Goal: Information Seeking & Learning: Learn about a topic

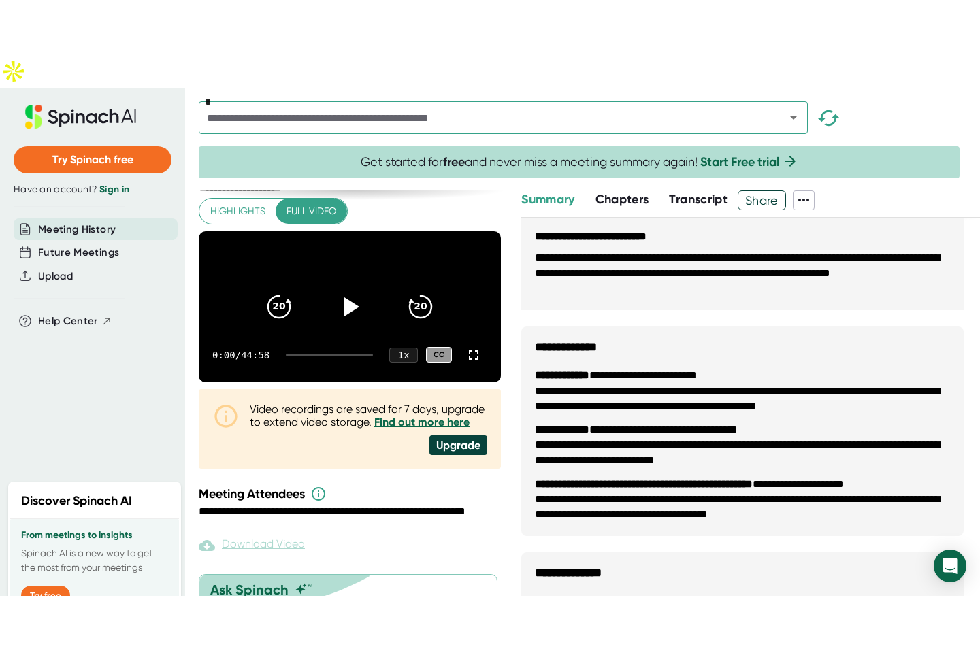
scroll to position [612, 0]
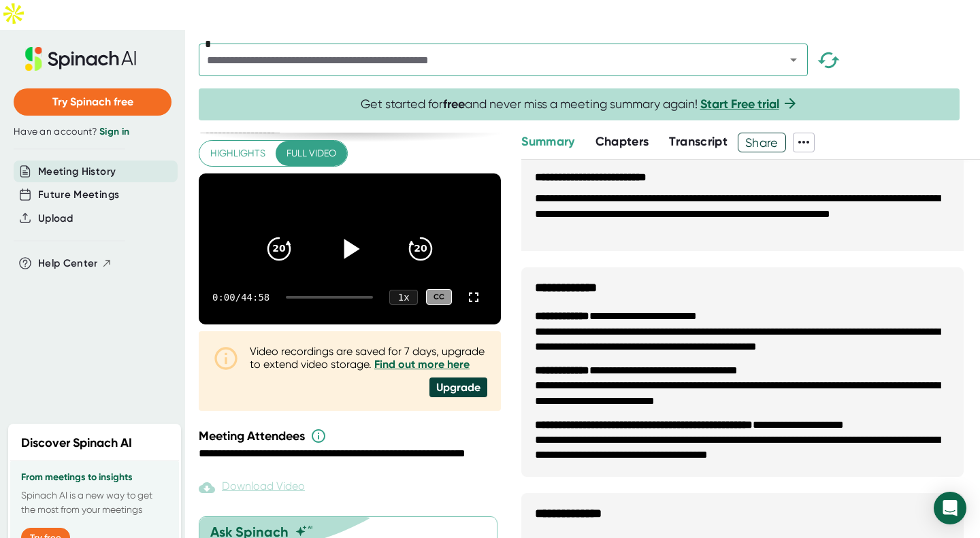
click at [333, 231] on icon at bounding box center [350, 248] width 34 height 34
click at [465, 289] on icon at bounding box center [473, 297] width 16 height 16
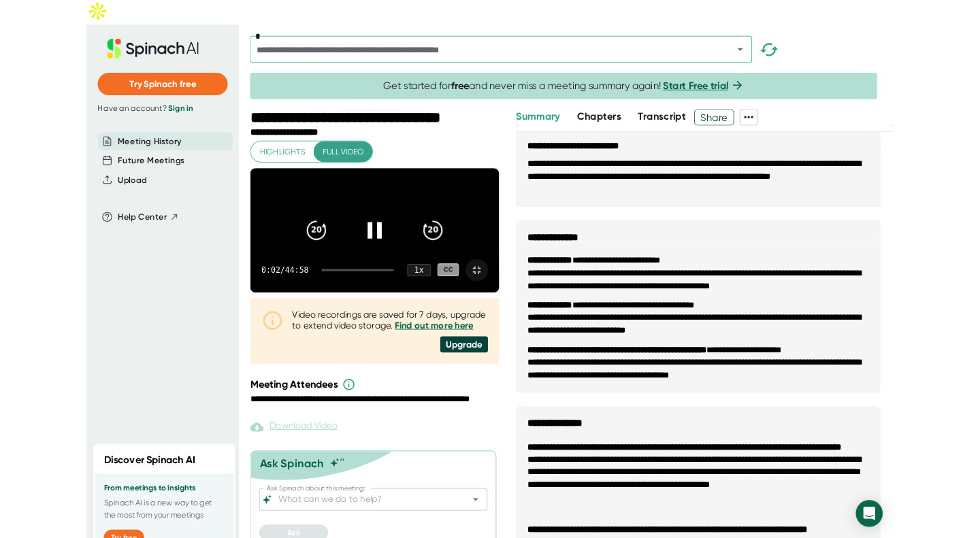
scroll to position [0, 0]
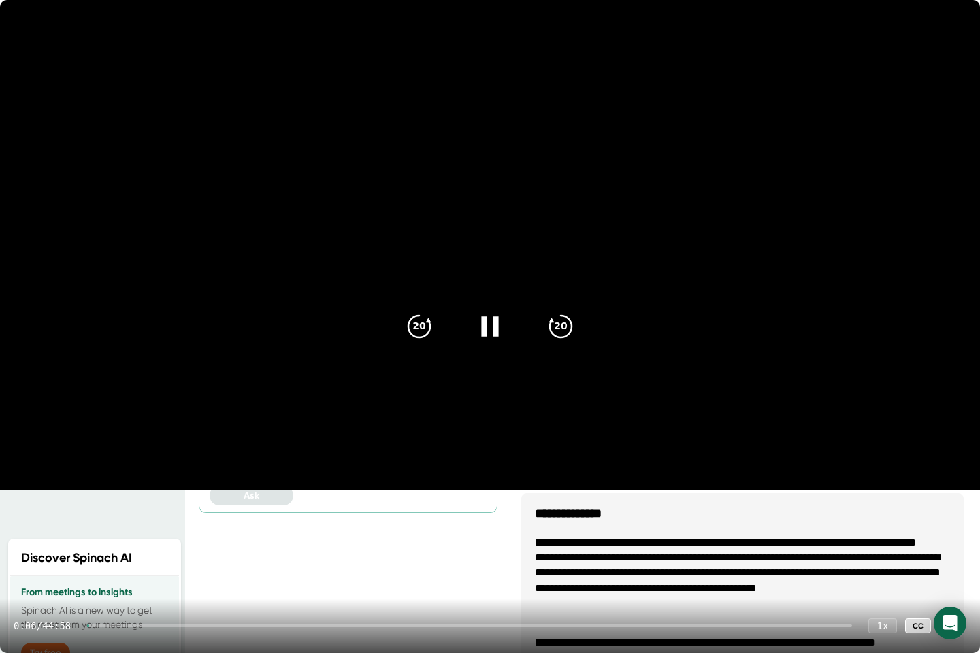
click at [162, 537] on div "0:06 / 44:58 1 x CC" at bounding box center [490, 626] width 980 height 54
click at [124, 537] on div at bounding box center [469, 625] width 765 height 3
click at [181, 537] on div at bounding box center [469, 625] width 765 height 3
click at [481, 332] on icon at bounding box center [490, 327] width 34 height 34
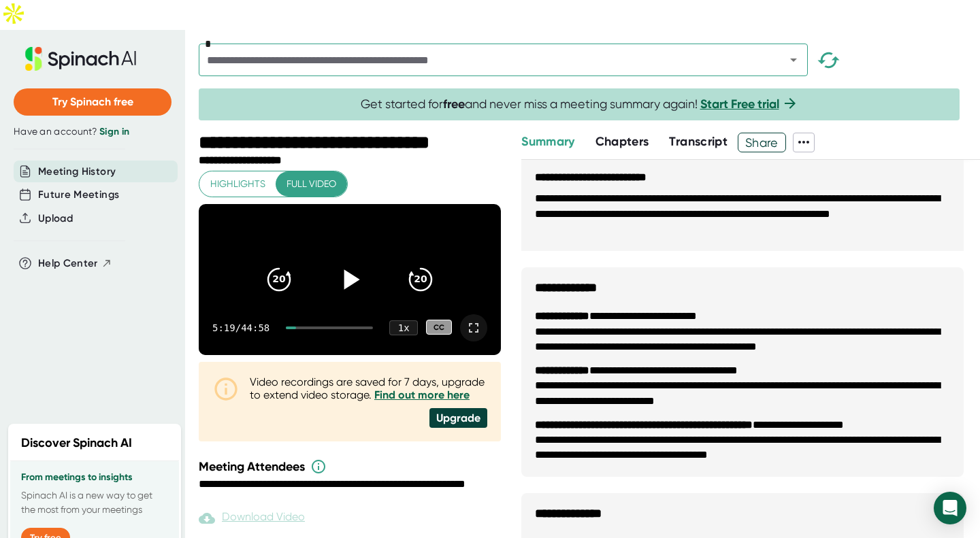
click at [467, 320] on icon at bounding box center [473, 328] width 16 height 16
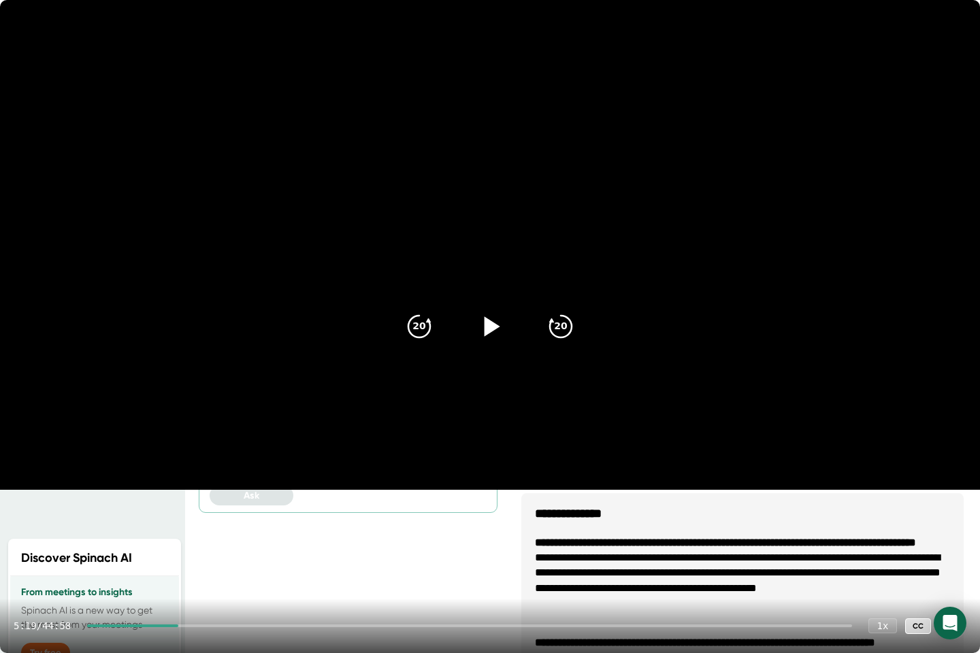
click at [488, 314] on icon at bounding box center [490, 327] width 34 height 34
click at [229, 537] on div "5:25 / 44:58 1 x CC" at bounding box center [490, 626] width 980 height 54
click at [229, 537] on div at bounding box center [469, 625] width 765 height 3
click at [263, 537] on div "8:07 / 44:58 1 x CC" at bounding box center [490, 626] width 980 height 54
click at [261, 537] on div at bounding box center [469, 625] width 765 height 3
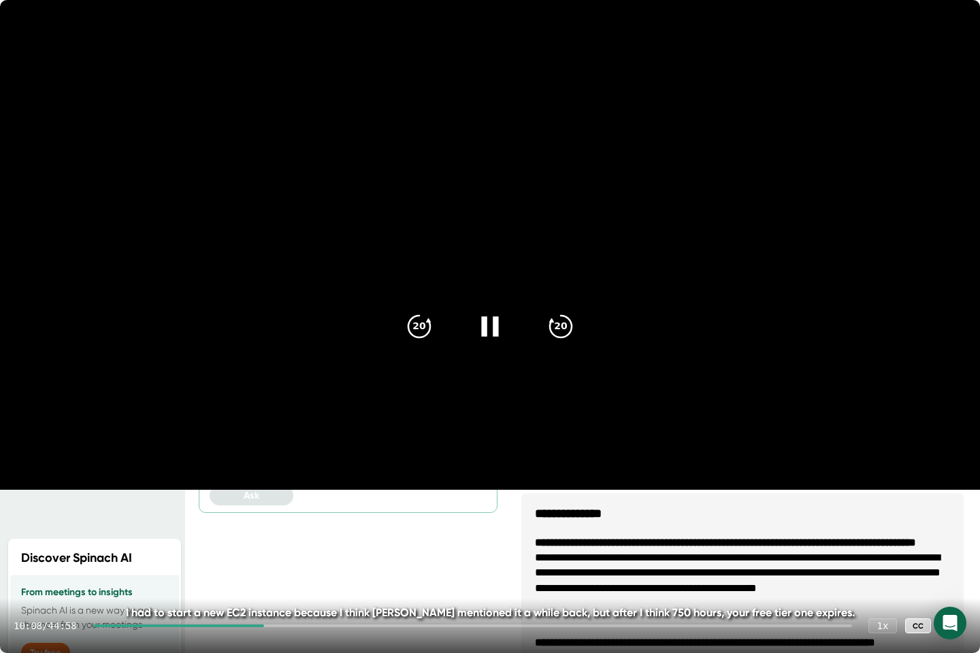
click at [285, 537] on div at bounding box center [472, 625] width 758 height 3
click at [482, 327] on icon at bounding box center [489, 326] width 17 height 20
click at [482, 327] on icon at bounding box center [490, 327] width 34 height 34
click at [296, 537] on div at bounding box center [472, 625] width 758 height 3
click at [314, 537] on div at bounding box center [472, 625] width 758 height 3
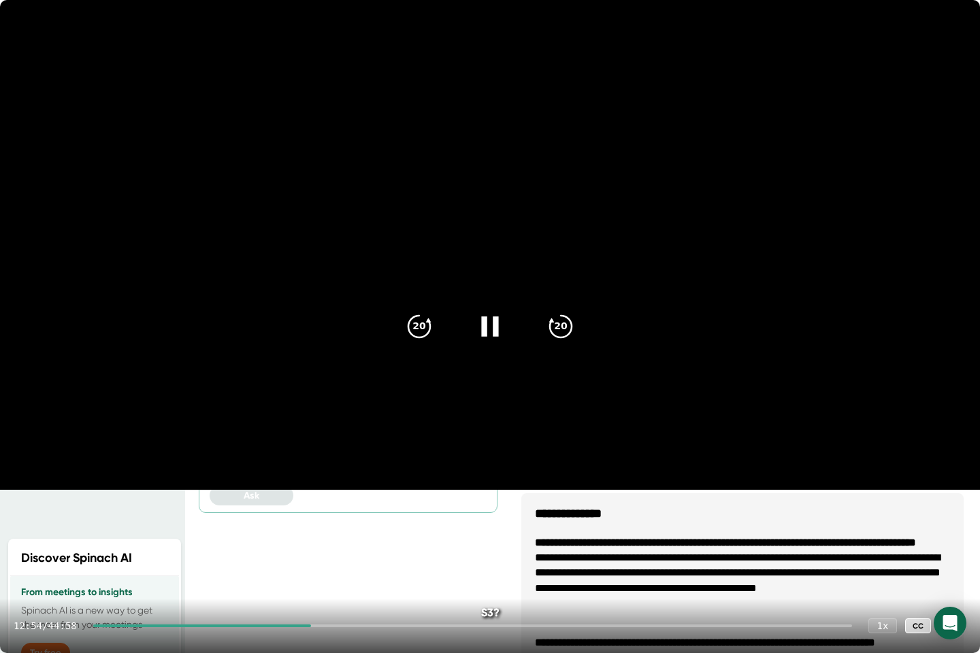
click at [336, 537] on div at bounding box center [472, 625] width 758 height 3
click at [367, 537] on div at bounding box center [472, 625] width 758 height 3
click at [375, 537] on div at bounding box center [472, 625] width 758 height 3
click at [382, 537] on div at bounding box center [472, 625] width 758 height 3
click at [390, 537] on div at bounding box center [472, 625] width 758 height 3
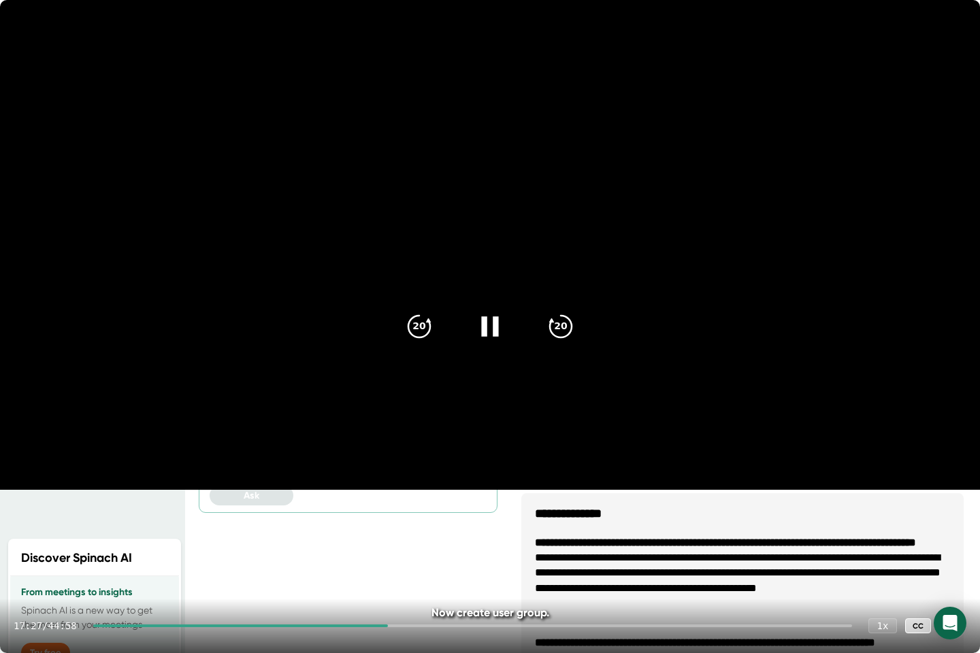
click at [398, 537] on div at bounding box center [472, 625] width 758 height 3
click at [452, 490] on video at bounding box center [490, 245] width 980 height 490
click at [488, 317] on icon at bounding box center [490, 327] width 34 height 34
click at [435, 537] on div at bounding box center [472, 625] width 758 height 3
click at [486, 490] on video at bounding box center [490, 245] width 980 height 490
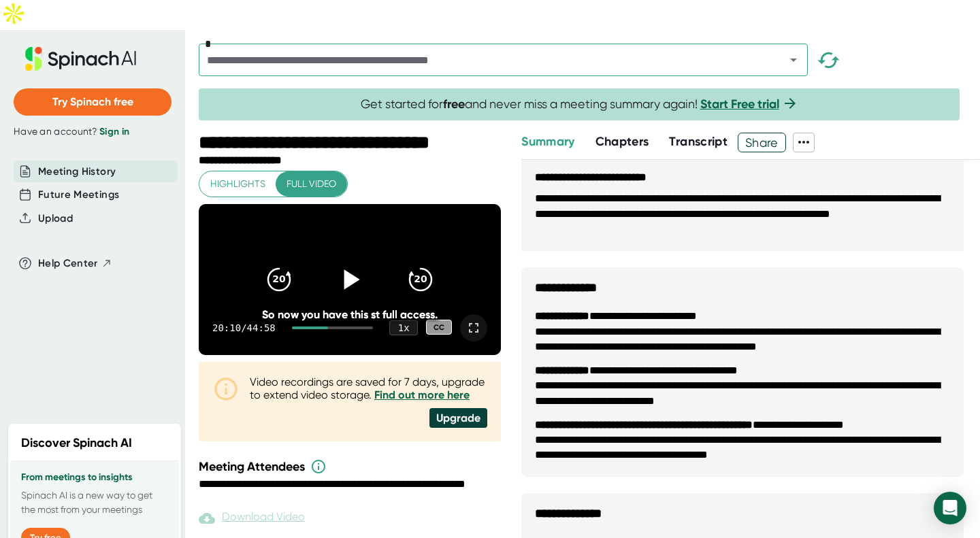
click at [465, 320] on icon at bounding box center [473, 328] width 16 height 16
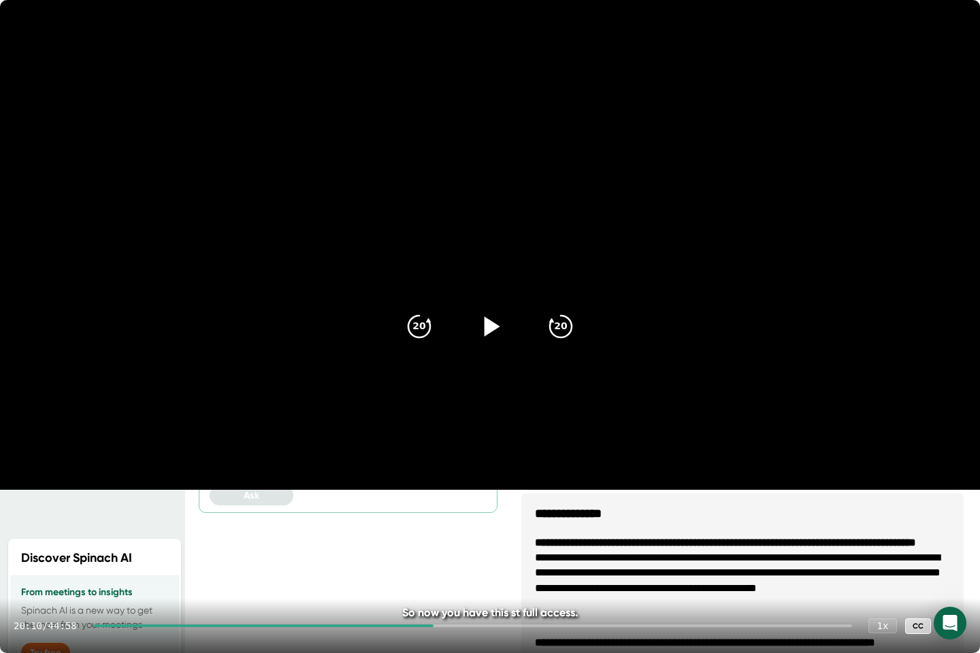
click at [473, 315] on icon at bounding box center [490, 327] width 34 height 34
click at [501, 329] on icon at bounding box center [490, 327] width 34 height 34
click at [502, 327] on icon at bounding box center [490, 327] width 34 height 34
click at [578, 318] on div "20" at bounding box center [560, 326] width 57 height 57
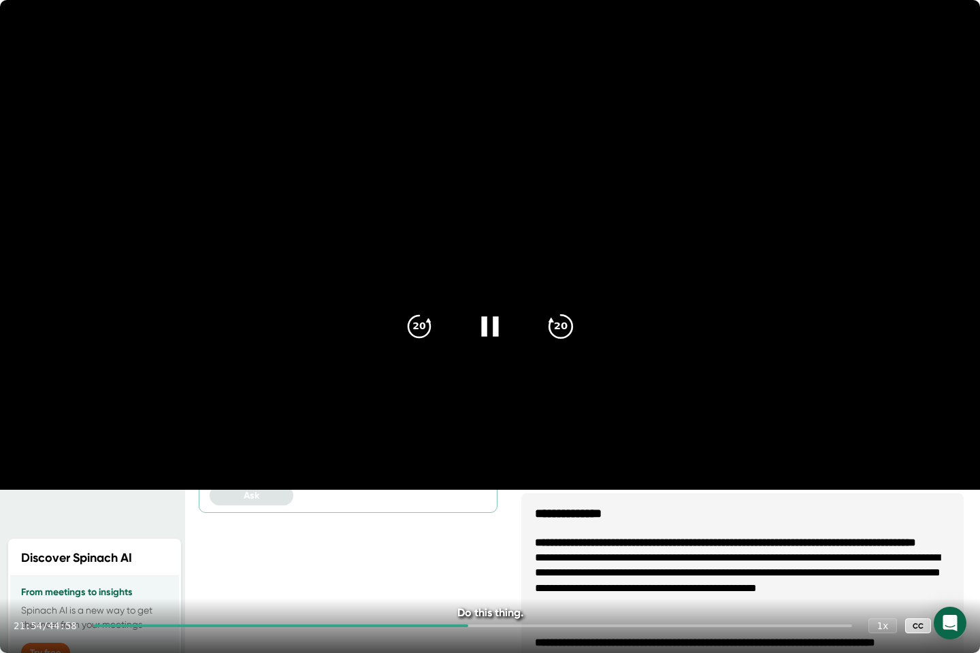
click at [578, 318] on div "20" at bounding box center [560, 326] width 57 height 57
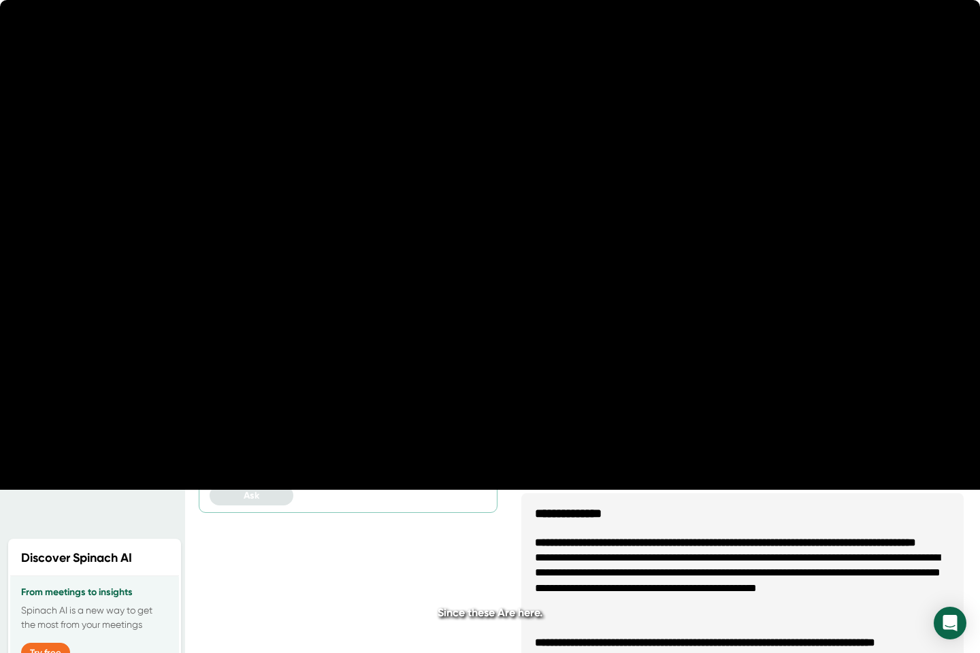
click at [578, 318] on div "20" at bounding box center [560, 326] width 57 height 57
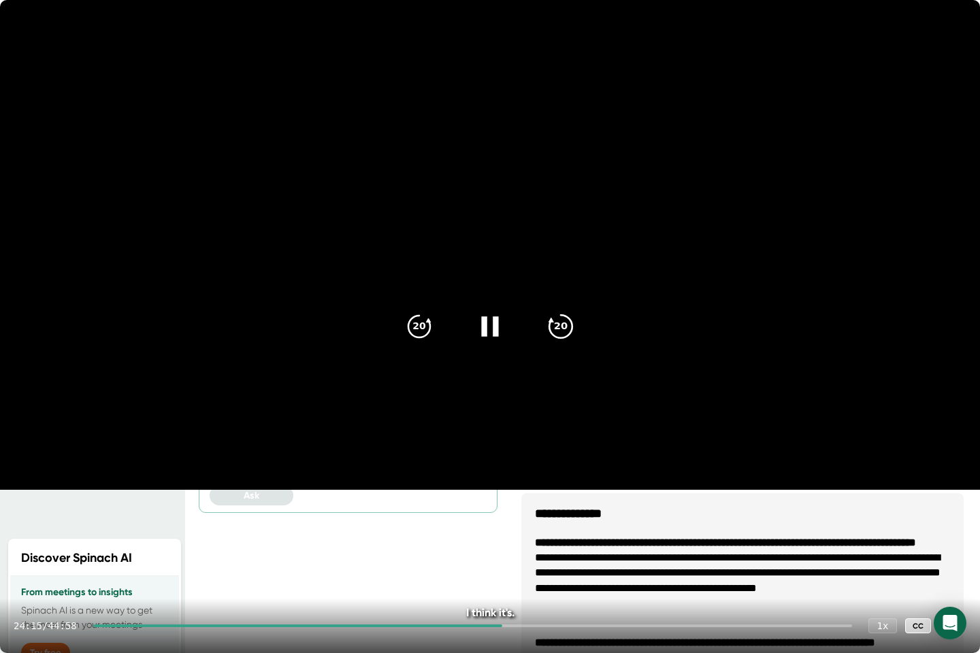
click at [565, 318] on icon "20" at bounding box center [561, 327] width 34 height 34
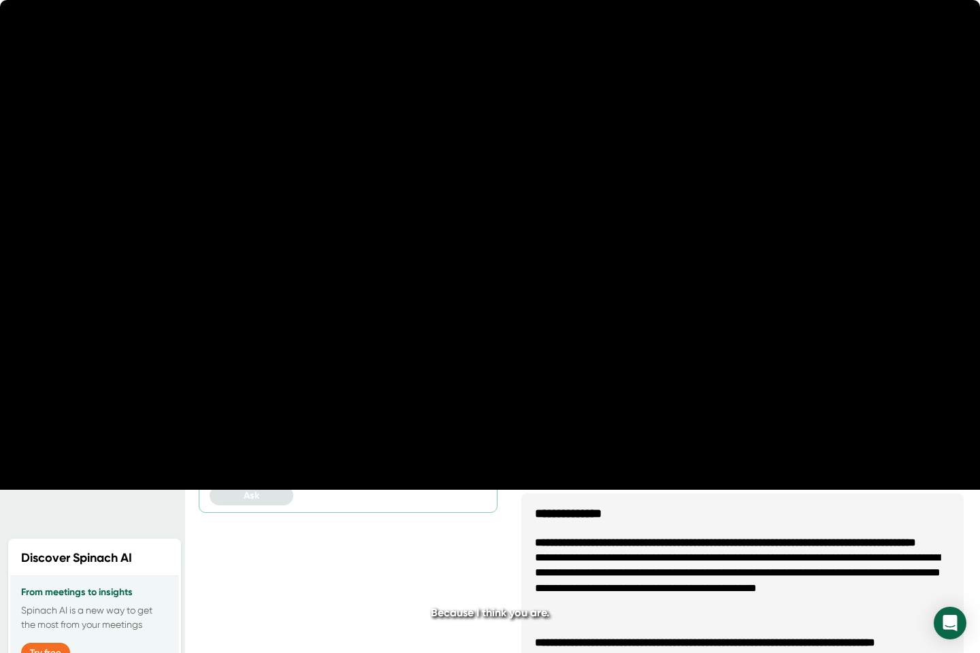
click at [565, 318] on icon "20" at bounding box center [561, 327] width 34 height 34
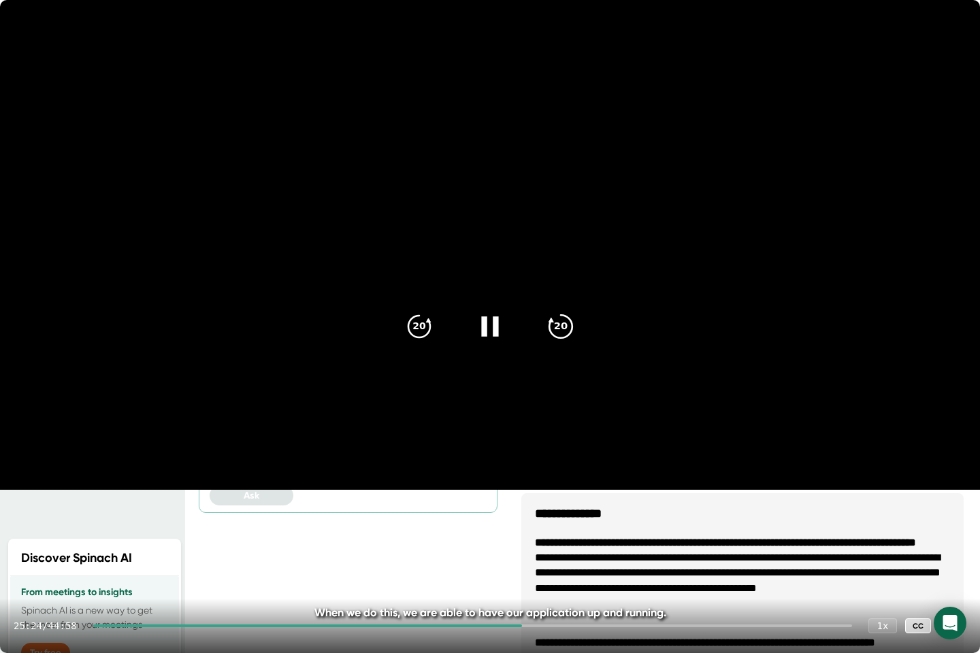
click at [554, 312] on icon "20" at bounding box center [561, 327] width 34 height 34
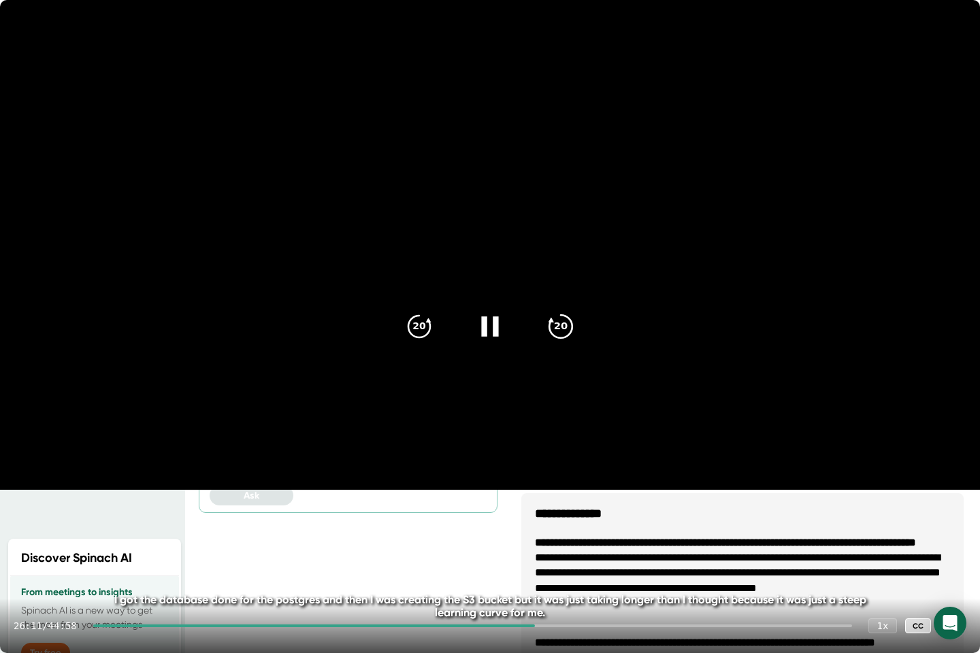
click at [571, 338] on icon "20" at bounding box center [561, 327] width 34 height 34
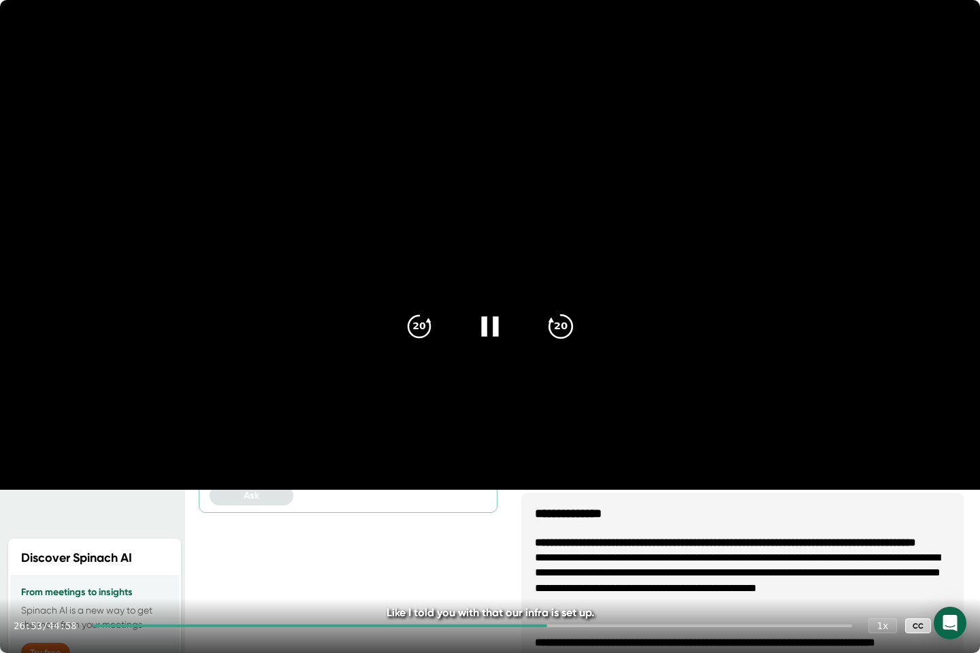
click at [561, 344] on div "20" at bounding box center [560, 326] width 57 height 57
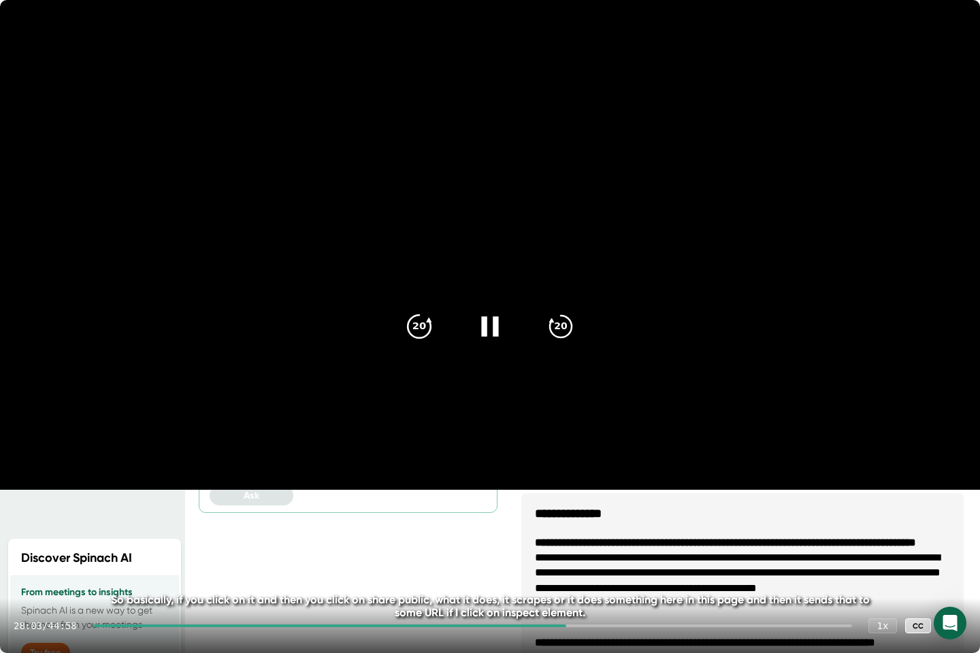
click at [405, 323] on icon "20" at bounding box center [419, 327] width 34 height 34
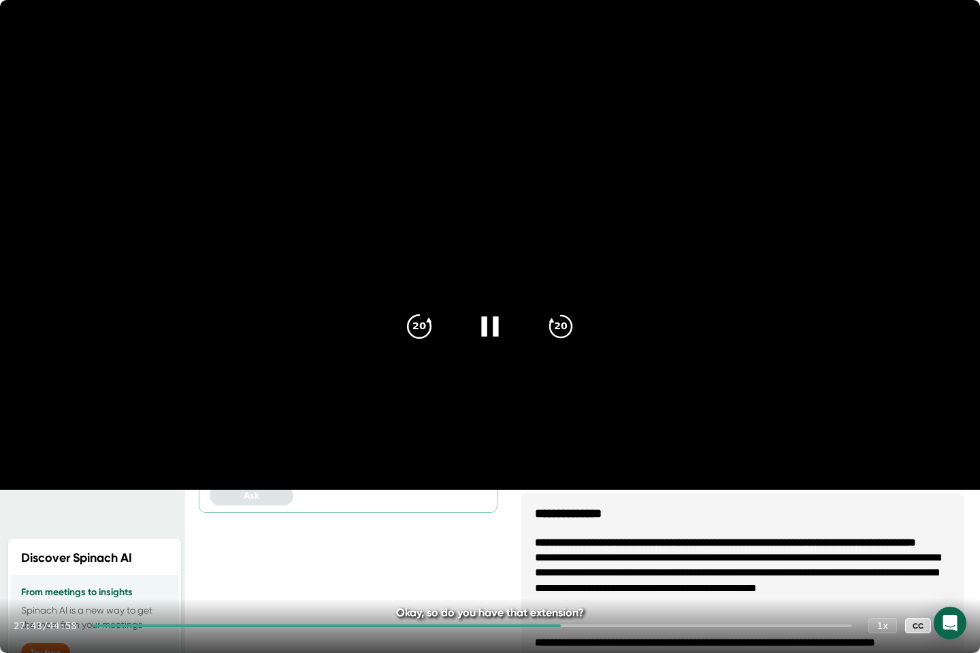
click at [405, 323] on icon "20" at bounding box center [419, 327] width 34 height 34
click at [571, 322] on icon at bounding box center [560, 326] width 23 height 23
click at [484, 333] on icon at bounding box center [489, 326] width 17 height 20
click at [484, 333] on icon at bounding box center [490, 327] width 34 height 34
click at [553, 312] on icon "20" at bounding box center [561, 327] width 34 height 34
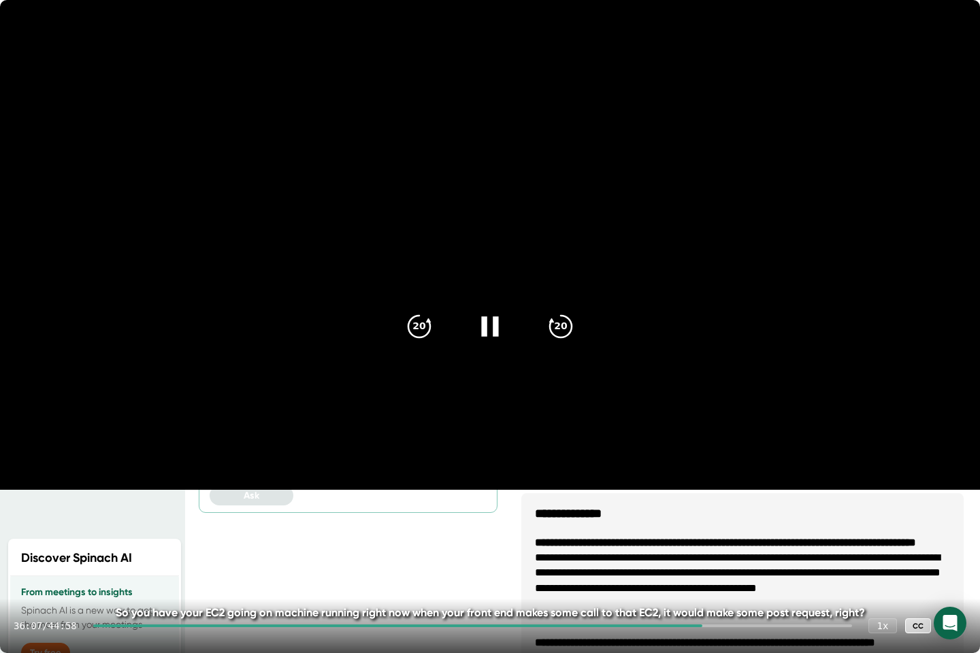
click at [497, 323] on icon at bounding box center [489, 326] width 17 height 20
click at [497, 323] on icon at bounding box center [490, 327] width 34 height 34
click at [416, 267] on video at bounding box center [490, 245] width 980 height 490
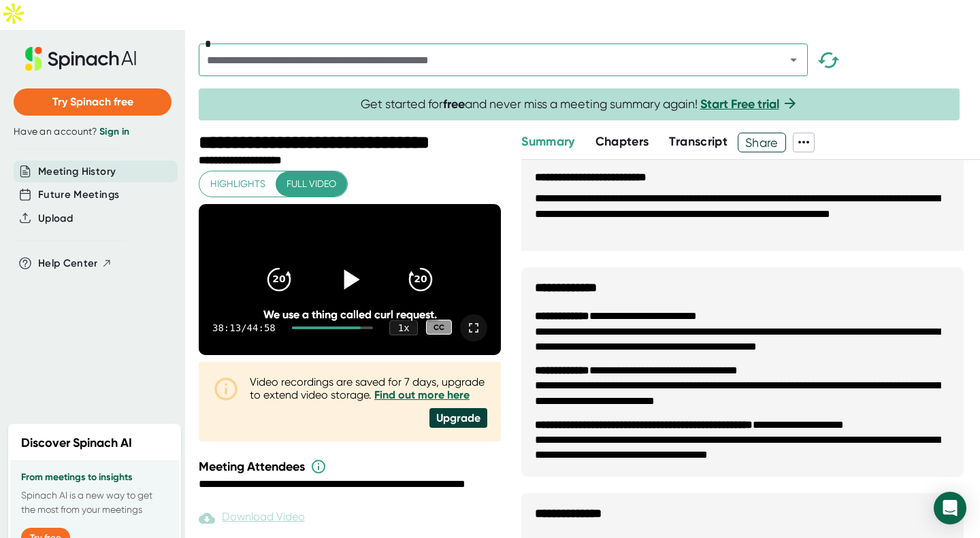
click at [358, 262] on icon at bounding box center [350, 279] width 34 height 34
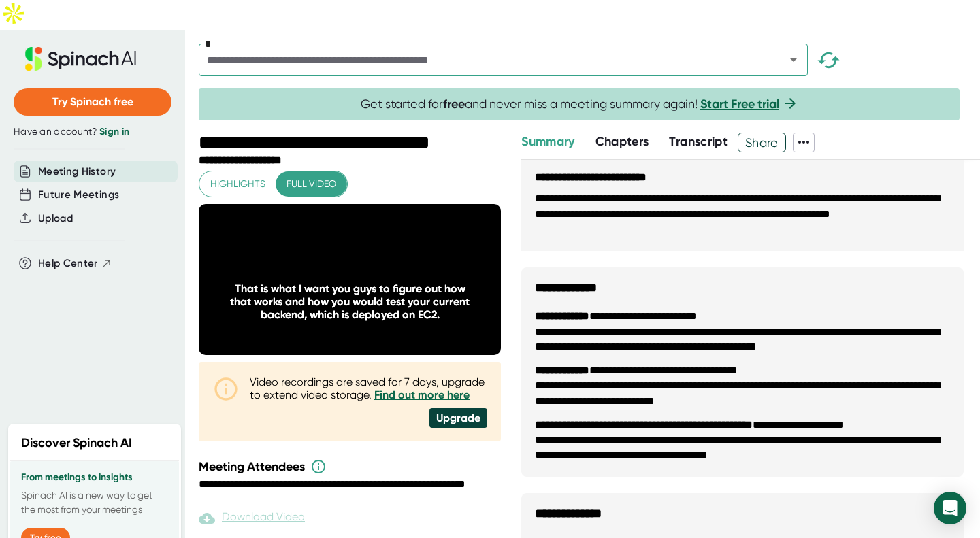
click at [682, 134] on span "Transcript" at bounding box center [698, 141] width 59 height 15
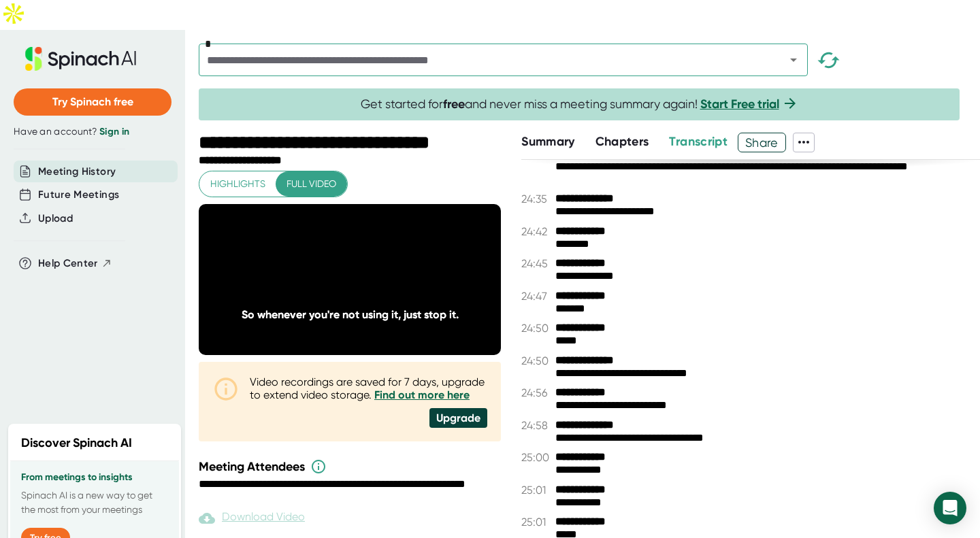
scroll to position [8883, 0]
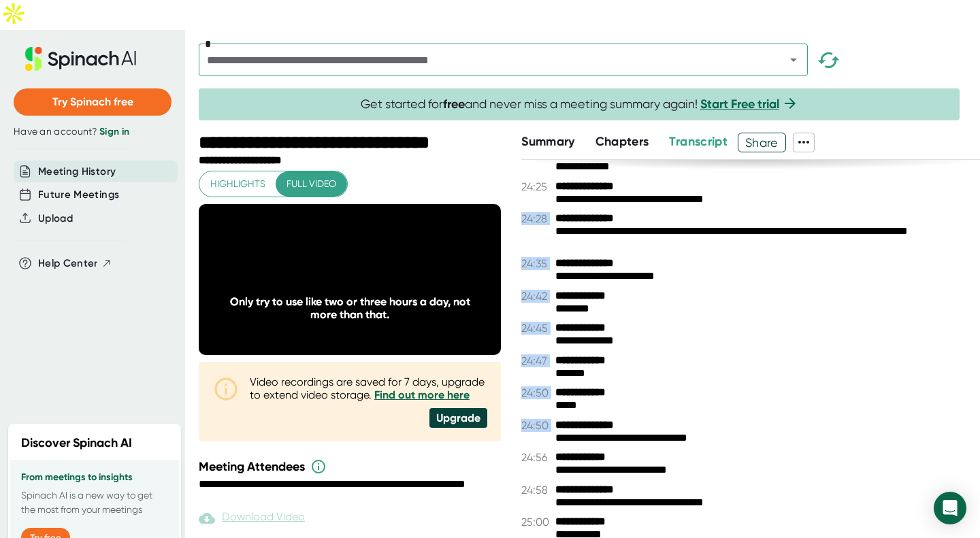
drag, startPoint x: 554, startPoint y: 170, endPoint x: 629, endPoint y: 411, distance: 252.2
click at [629, 411] on div "**********" at bounding box center [750, 364] width 458 height 408
click at [694, 322] on div "**********" at bounding box center [750, 328] width 458 height 13
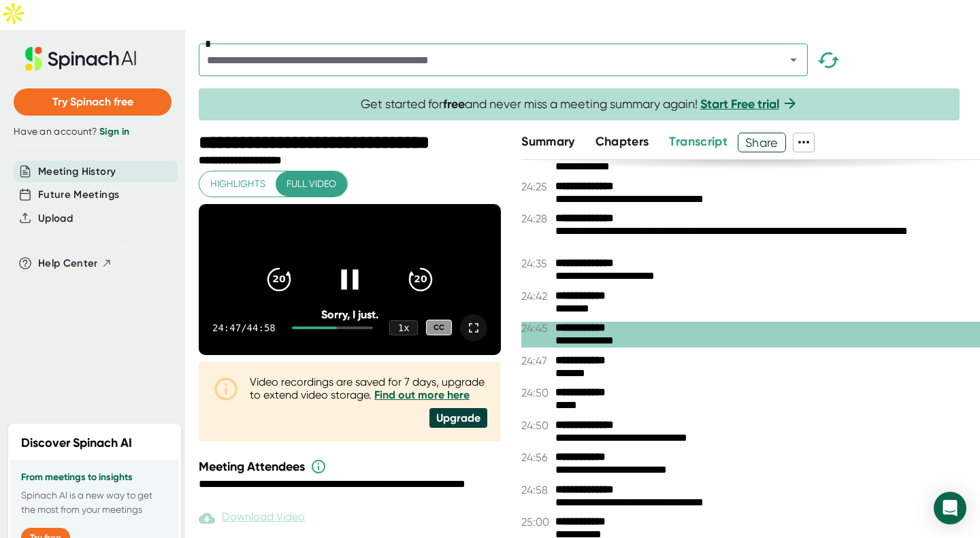
click at [354, 265] on icon at bounding box center [350, 279] width 34 height 34
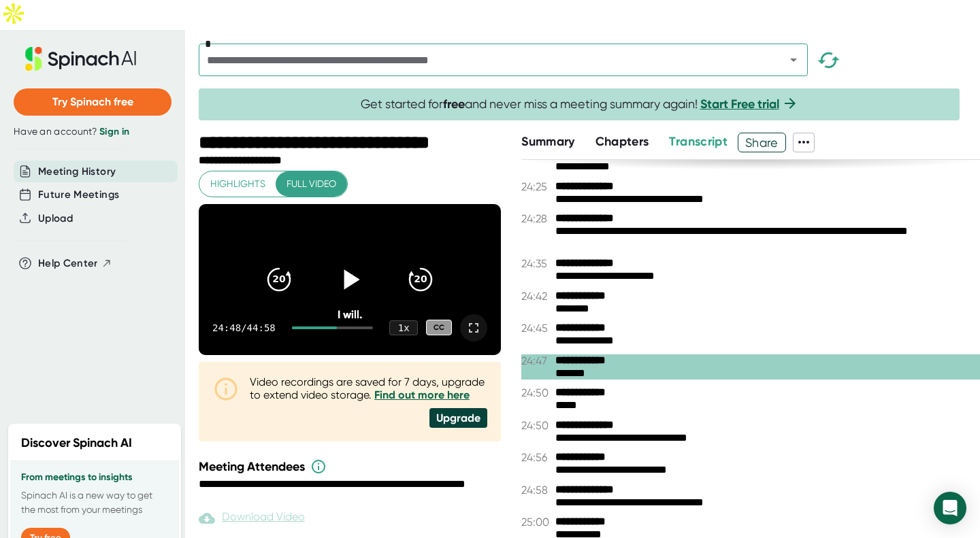
drag, startPoint x: 555, startPoint y: 198, endPoint x: 656, endPoint y: 240, distance: 109.8
click at [656, 240] on div "**********" at bounding box center [750, 364] width 458 height 408
click at [809, 141] on icon at bounding box center [803, 142] width 11 height 3
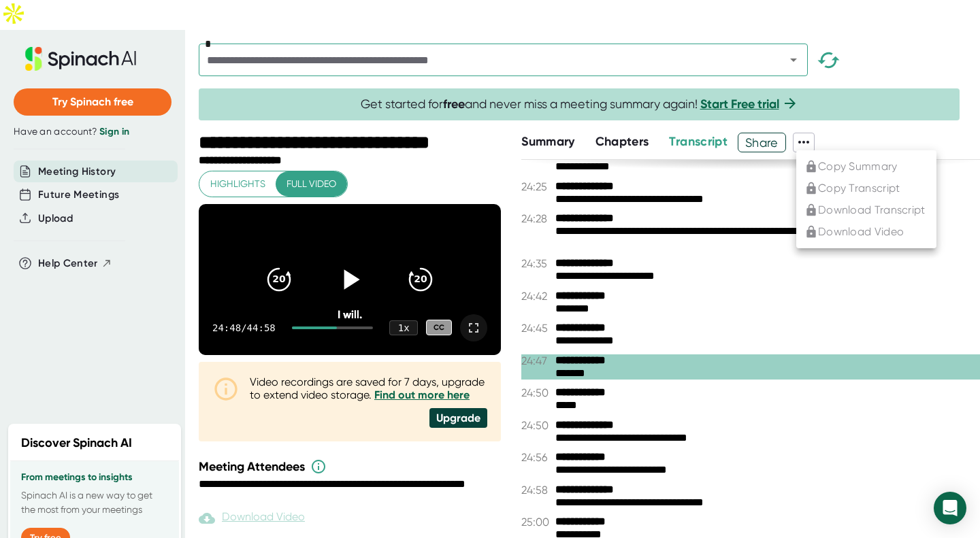
click at [809, 112] on div at bounding box center [490, 269] width 980 height 538
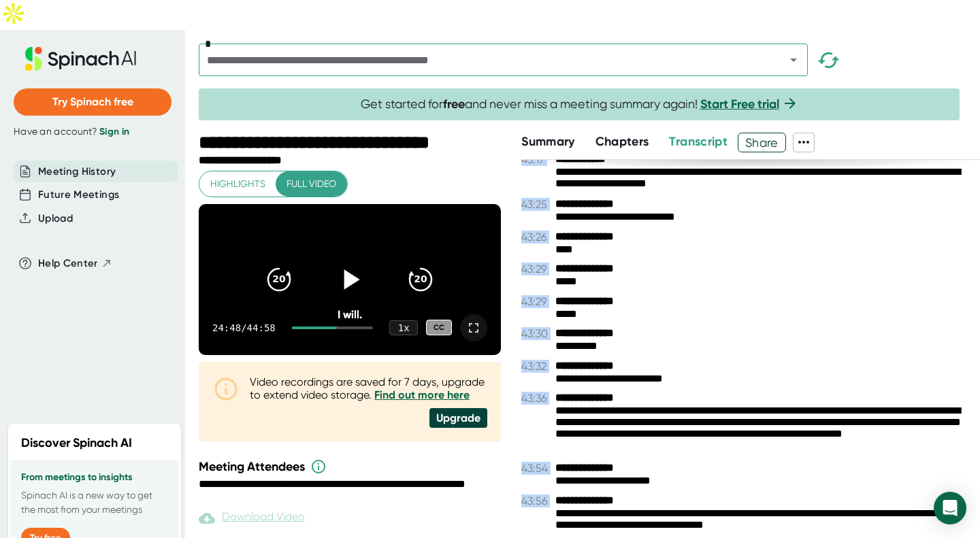
scroll to position [19373, 0]
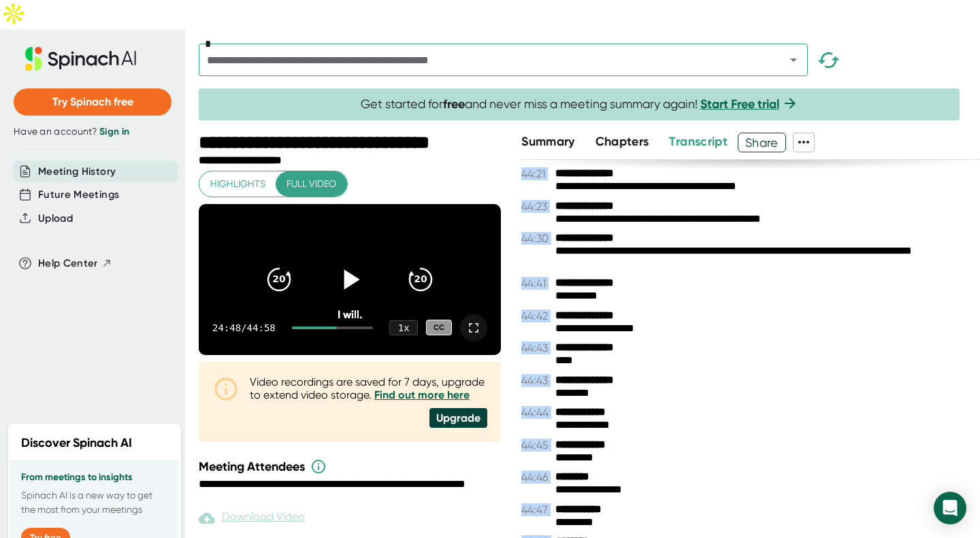
drag, startPoint x: 553, startPoint y: 187, endPoint x: 722, endPoint y: 570, distance: 418.5
click at [722, 537] on html "**********" at bounding box center [490, 284] width 980 height 568
click at [482, 462] on div "Meeting Attendees" at bounding box center [351, 466] width 305 height 16
click at [807, 134] on icon at bounding box center [803, 142] width 16 height 16
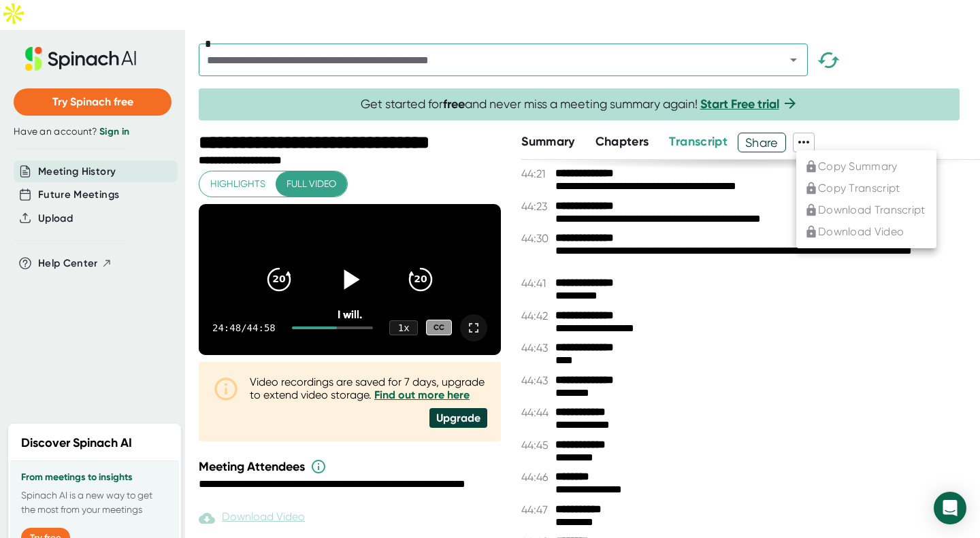
click at [807, 110] on div at bounding box center [490, 269] width 980 height 538
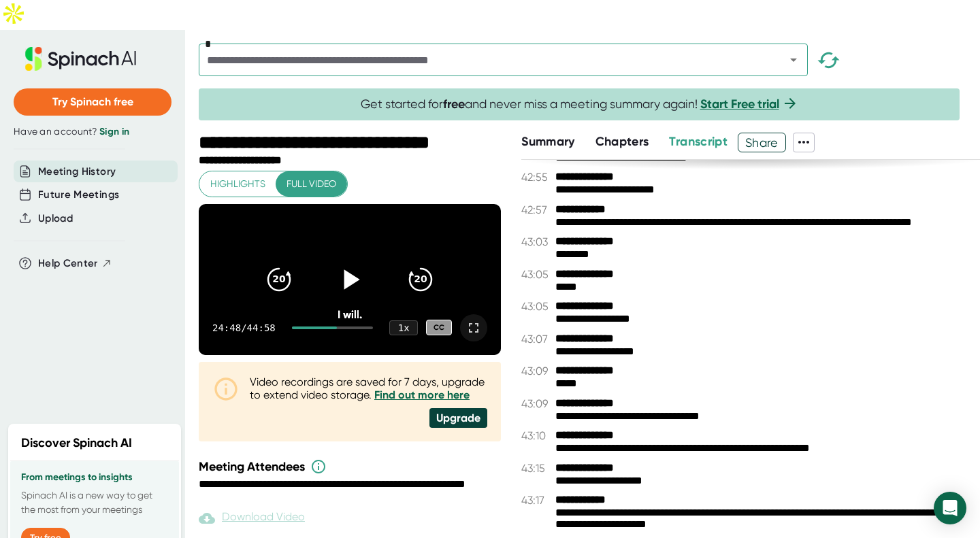
scroll to position [18517, 0]
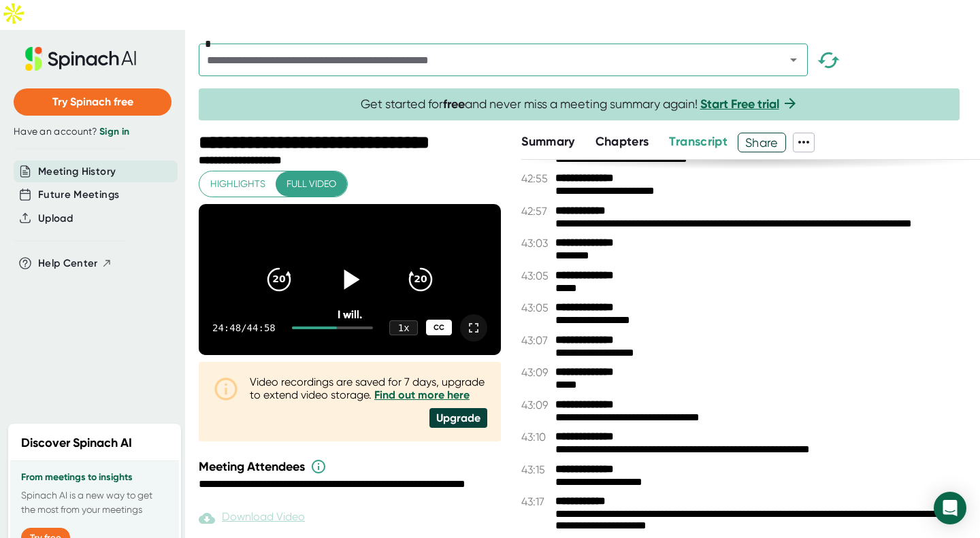
click at [426, 320] on div "CC" at bounding box center [439, 328] width 26 height 16
click at [465, 320] on icon at bounding box center [473, 328] width 16 height 16
click at [559, 134] on span "Summary" at bounding box center [547, 141] width 53 height 15
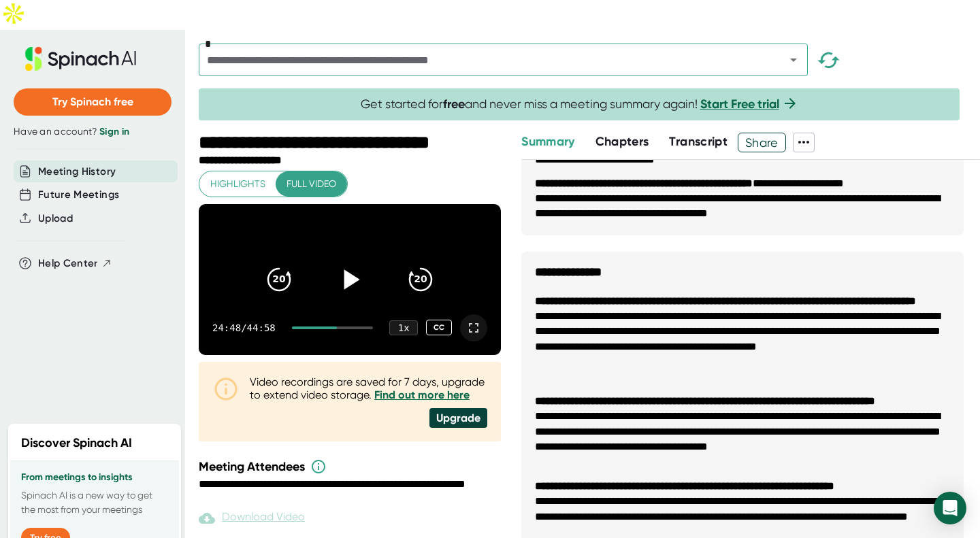
scroll to position [853, 0]
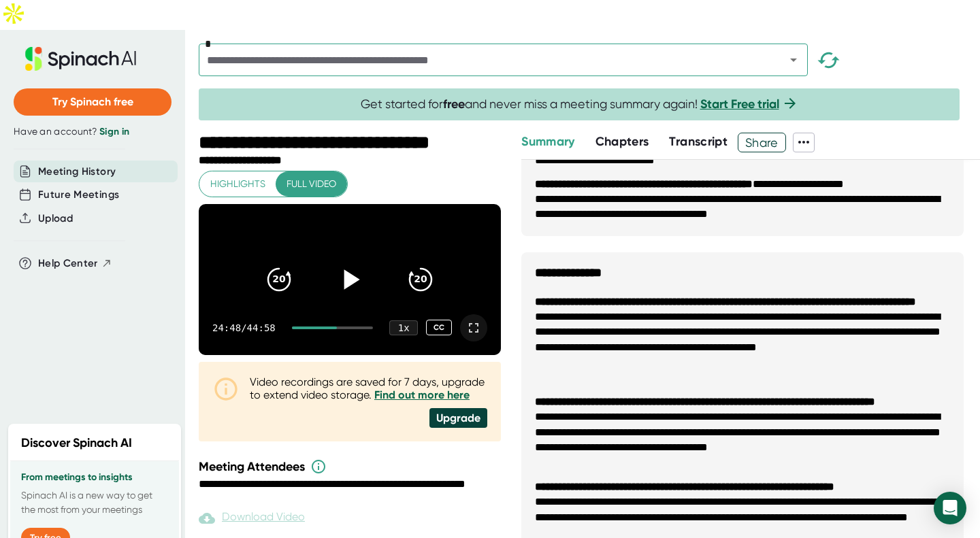
click at [575, 356] on li "**********" at bounding box center [742, 340] width 415 height 61
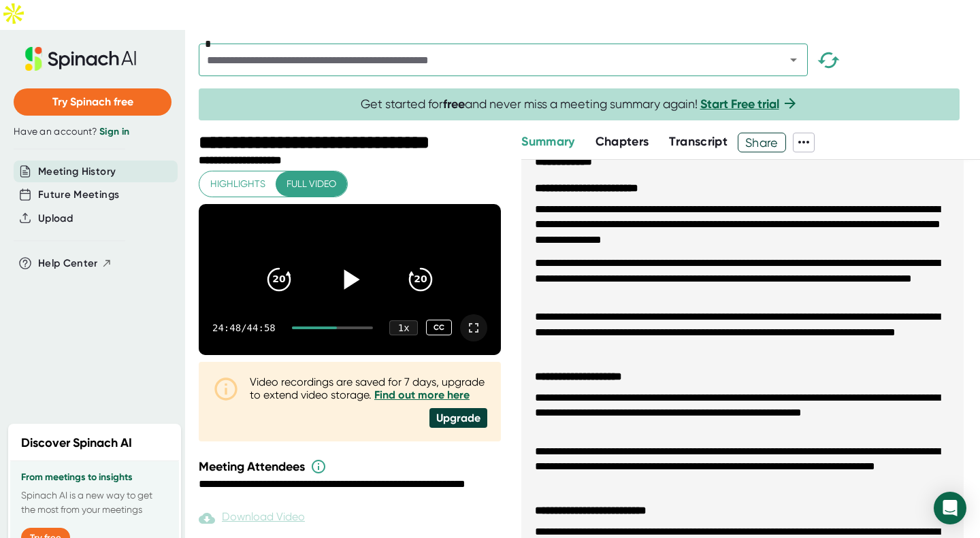
scroll to position [0, 0]
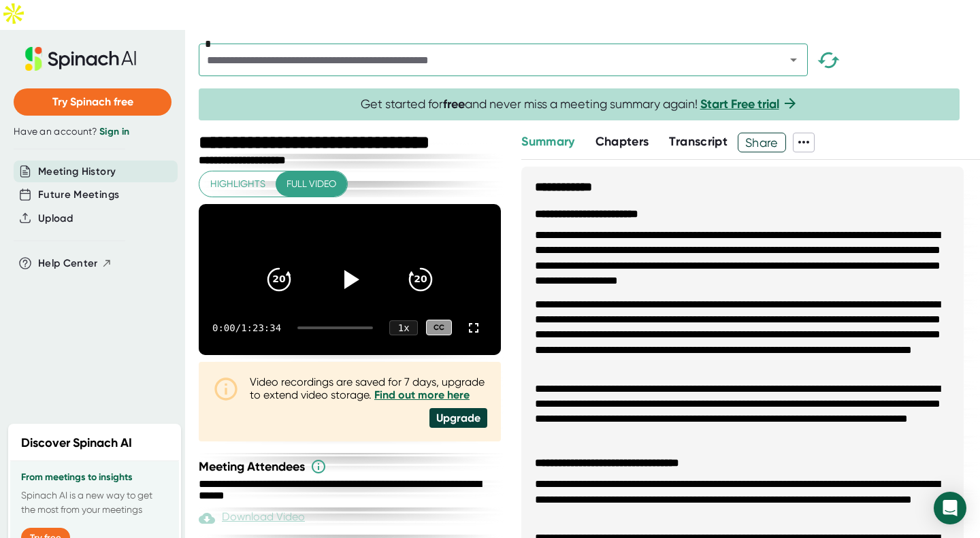
click at [348, 327] on div at bounding box center [335, 328] width 76 height 3
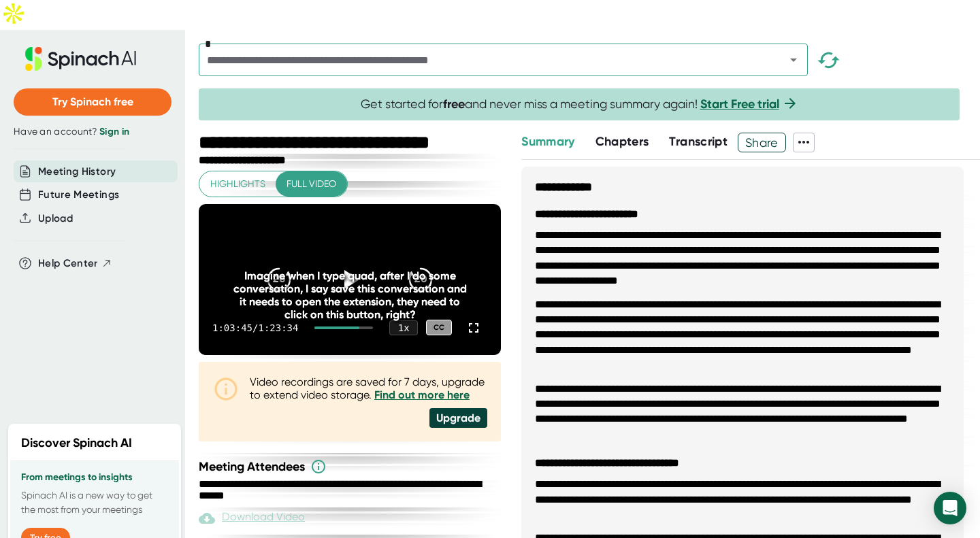
click at [346, 269] on div "Imagine when I type quad, after I do some conversation, I say save this convers…" at bounding box center [349, 295] width 241 height 52
click at [347, 262] on icon at bounding box center [350, 279] width 34 height 34
click at [465, 320] on icon at bounding box center [473, 328] width 16 height 16
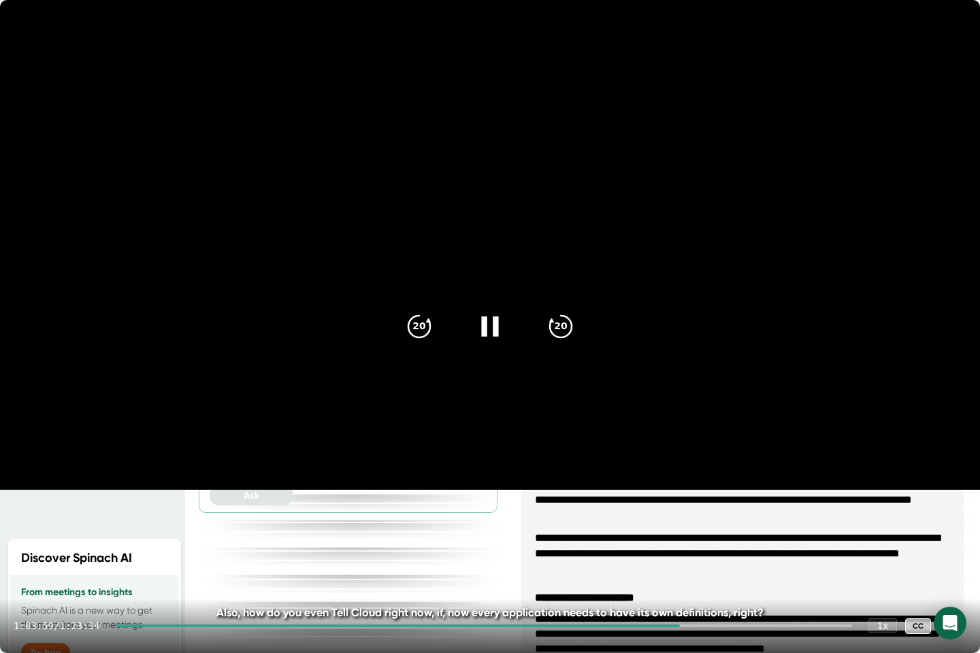
click at [547, 537] on div at bounding box center [397, 625] width 563 height 3
click at [558, 537] on div "48:49 / 1:23:34 1 x CC" at bounding box center [490, 626] width 980 height 54
click at [565, 537] on div at bounding box center [478, 625] width 747 height 3
click at [573, 537] on div "51:19 / 1:23:34 1 x CC" at bounding box center [490, 626] width 980 height 54
click at [565, 318] on icon "20" at bounding box center [561, 327] width 34 height 34
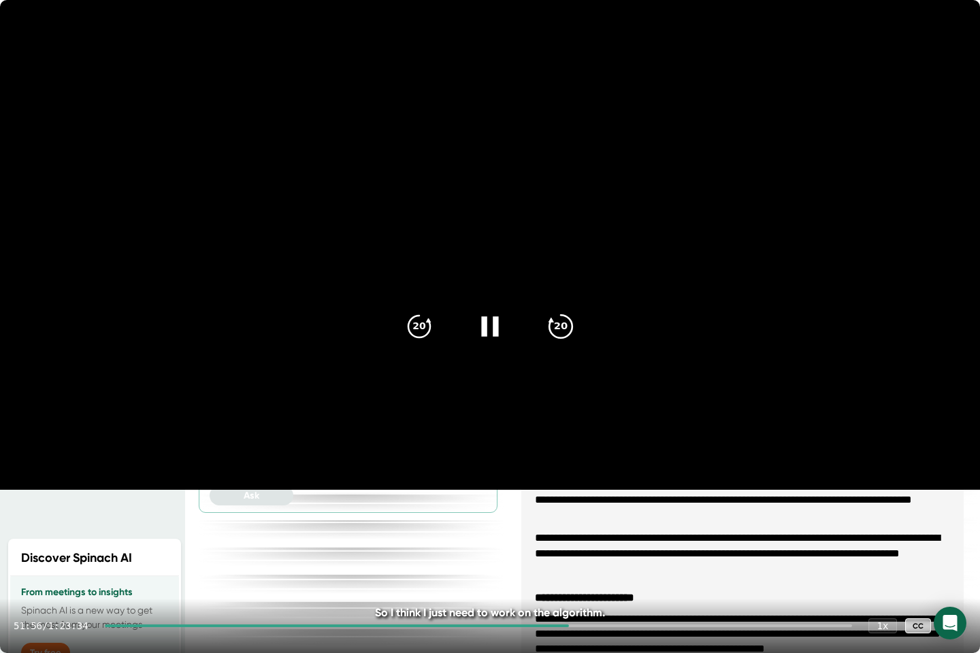
click at [565, 318] on icon "20" at bounding box center [561, 327] width 34 height 34
click at [562, 326] on icon "20" at bounding box center [561, 327] width 34 height 34
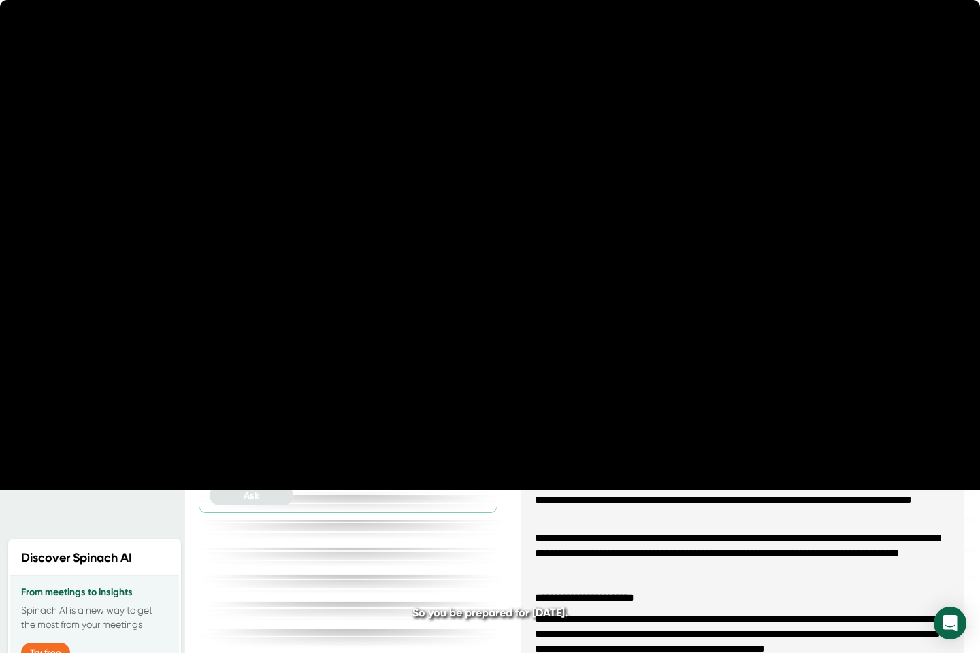
click at [562, 326] on icon "20" at bounding box center [561, 327] width 34 height 34
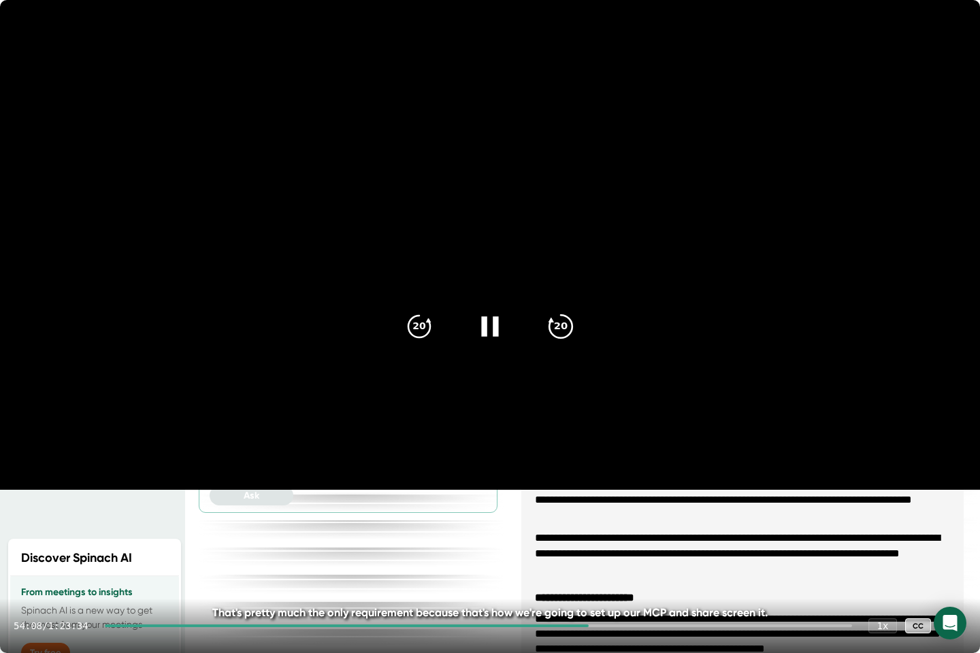
click at [542, 316] on div "20" at bounding box center [560, 326] width 57 height 57
click at [548, 325] on icon "20" at bounding box center [561, 327] width 34 height 34
click at [549, 327] on icon "20" at bounding box center [561, 327] width 34 height 34
click at [549, 336] on icon "20" at bounding box center [561, 327] width 34 height 34
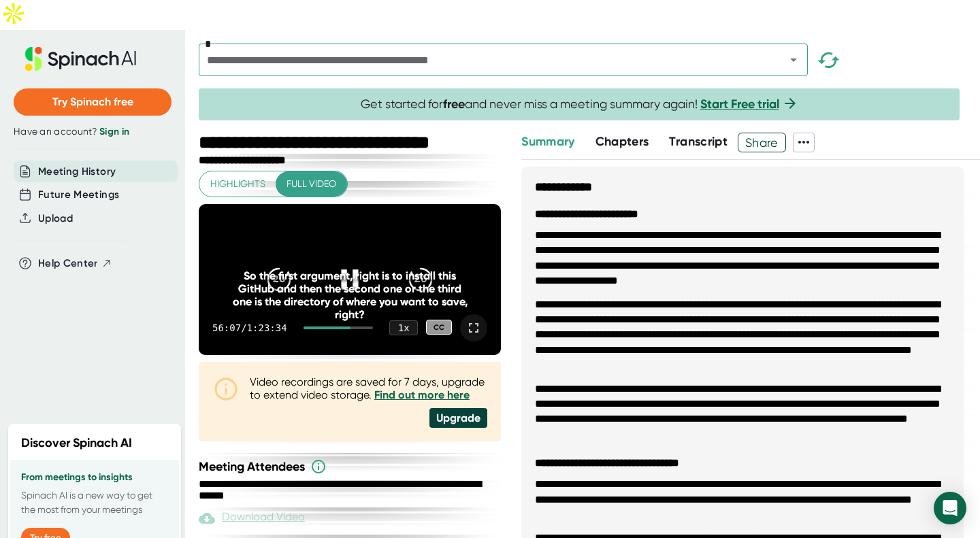
click at [299, 252] on div "20 20" at bounding box center [350, 279] width 196 height 54
click at [348, 269] on div "So the first argument, right is to install this GitHub and then the second one …" at bounding box center [349, 295] width 241 height 52
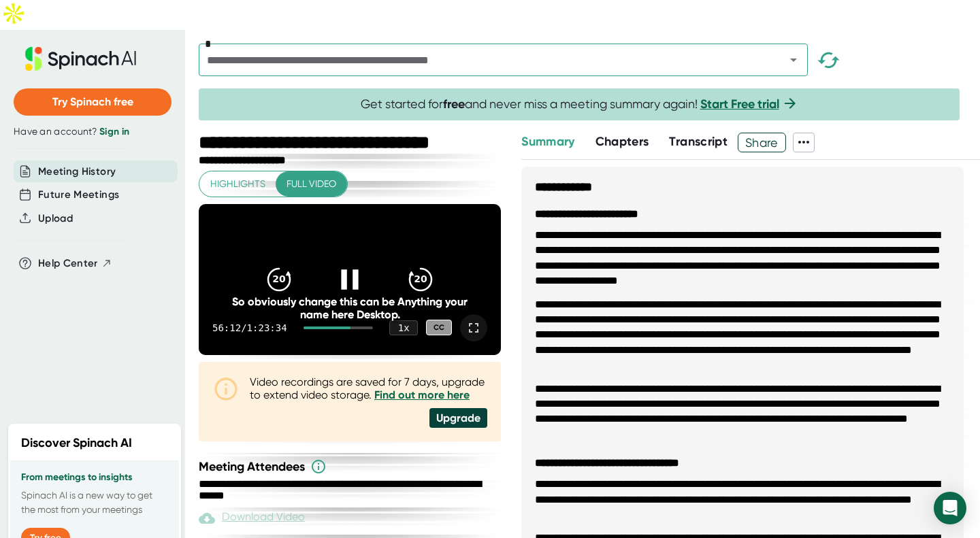
click at [349, 269] on icon at bounding box center [349, 279] width 17 height 20
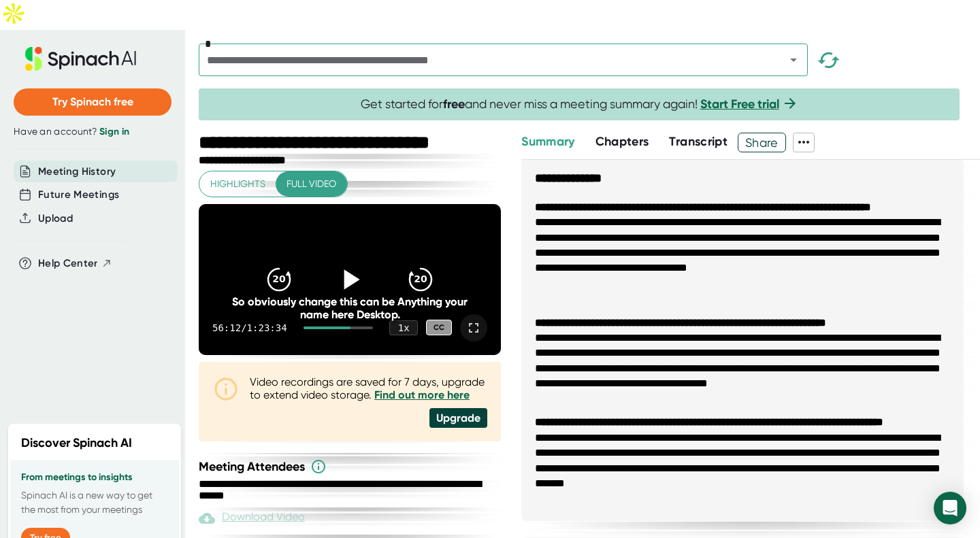
scroll to position [1100, 0]
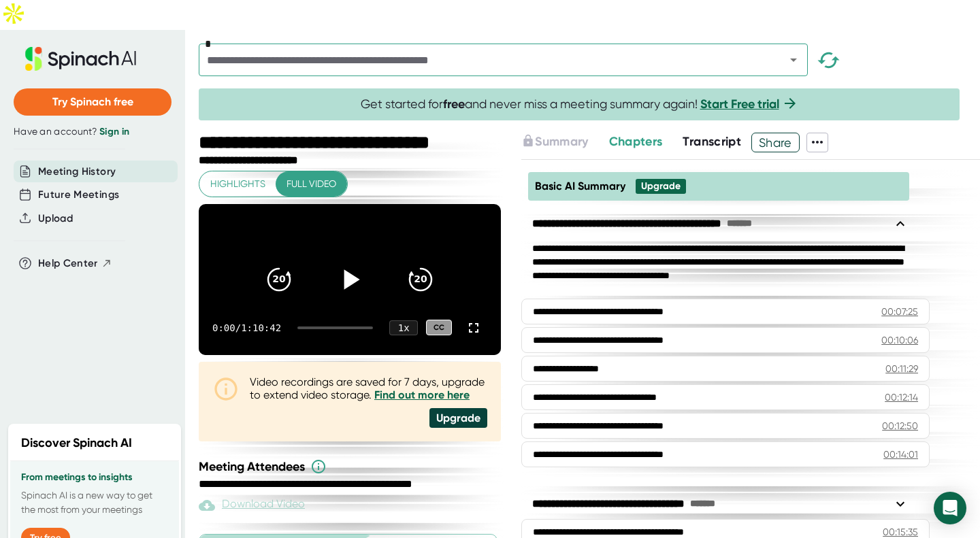
click at [339, 262] on icon at bounding box center [350, 279] width 34 height 34
click at [471, 314] on div at bounding box center [473, 327] width 27 height 27
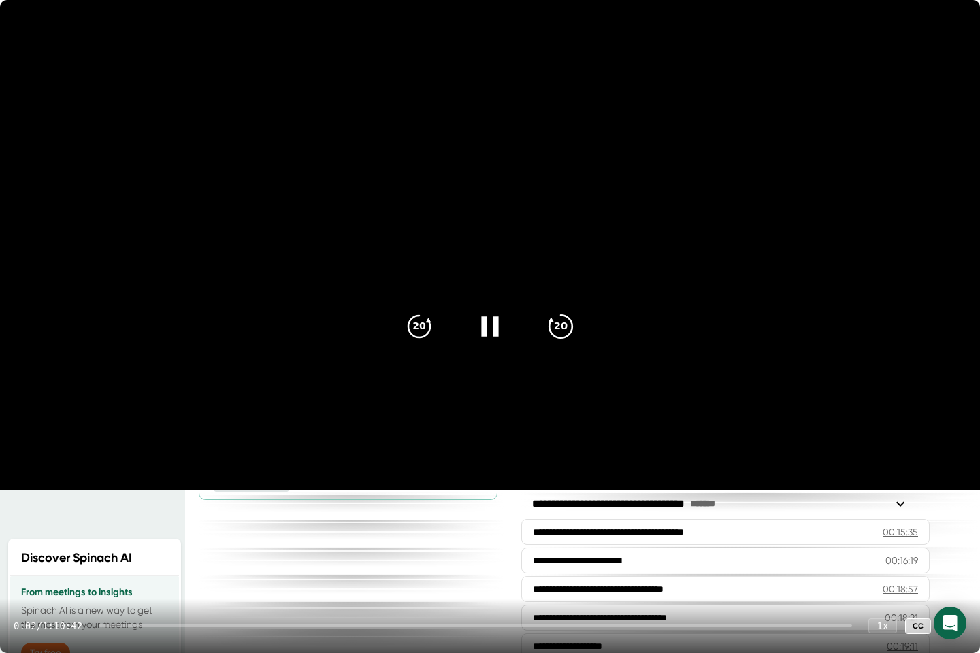
click at [562, 320] on icon "20" at bounding box center [561, 327] width 34 height 34
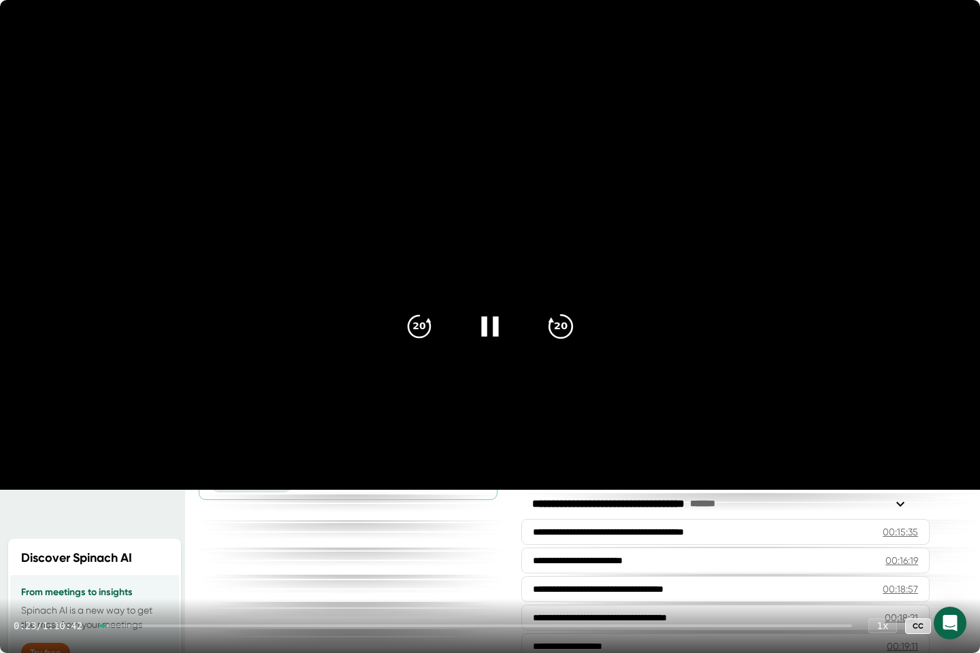
click at [562, 320] on icon "20" at bounding box center [561, 327] width 34 height 34
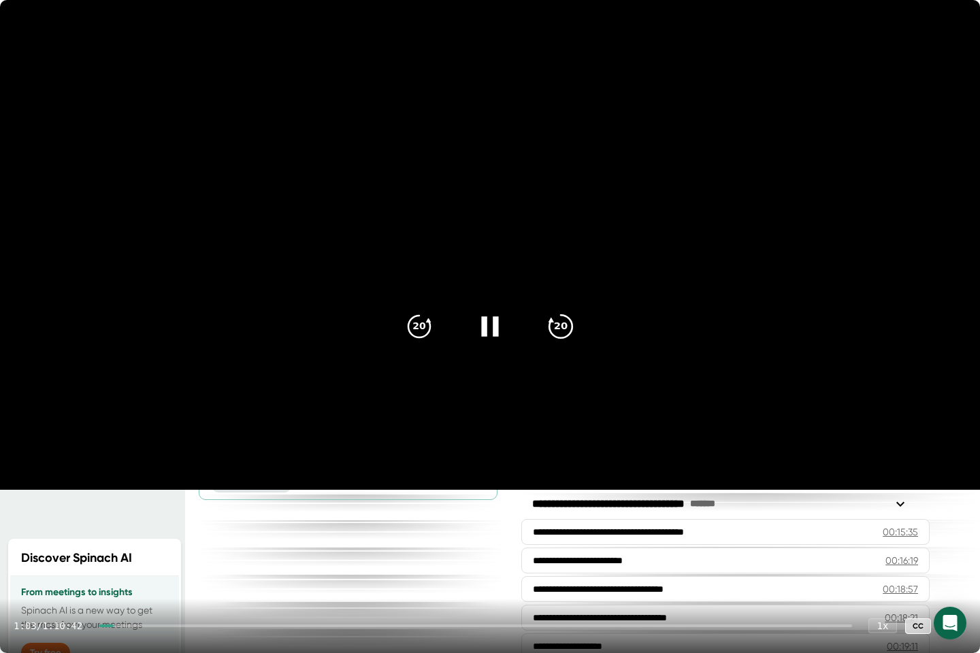
click at [562, 320] on icon "20" at bounding box center [561, 327] width 34 height 34
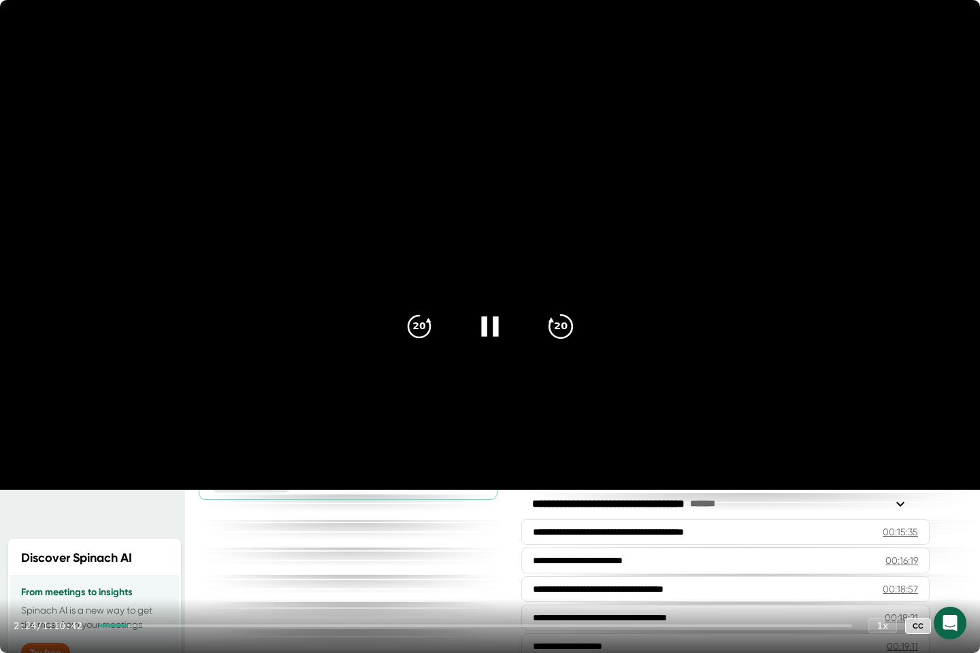
click at [562, 320] on icon "20" at bounding box center [561, 327] width 34 height 34
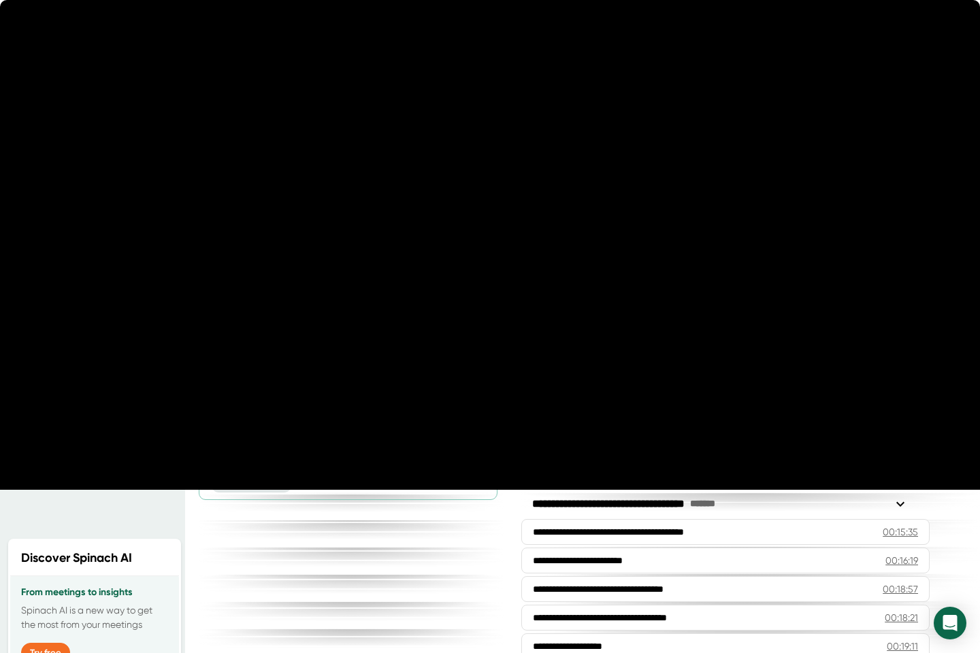
click at [562, 320] on icon "20" at bounding box center [561, 327] width 34 height 34
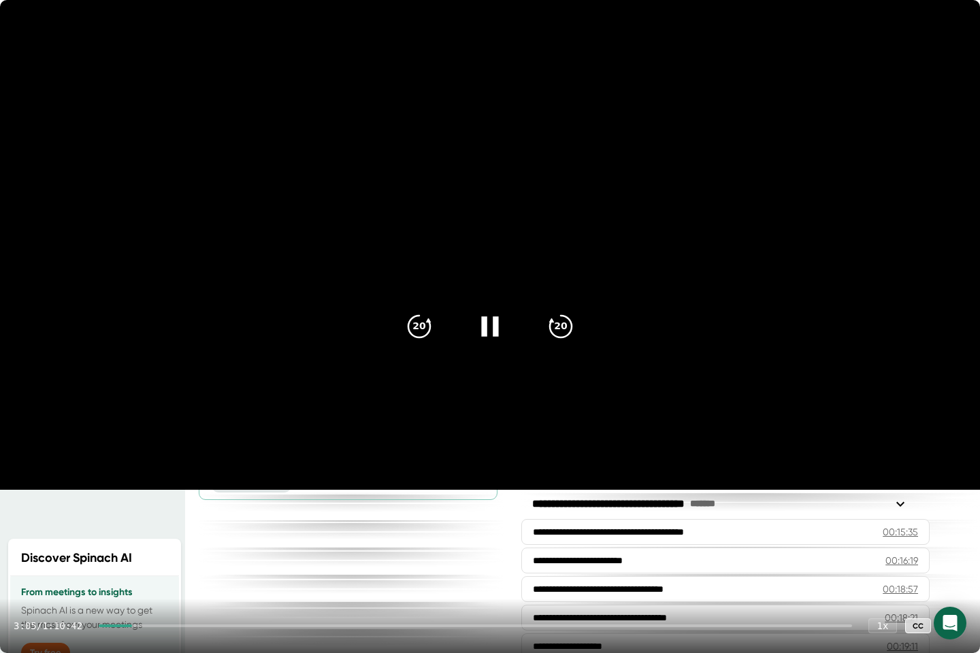
click at [180, 537] on div at bounding box center [475, 625] width 753 height 3
click at [207, 537] on div "7:14 / 1:10:42 1 x CC" at bounding box center [490, 626] width 980 height 54
click at [207, 537] on div "7:15 / 1:10:42 1 x CC" at bounding box center [490, 626] width 980 height 54
click at [211, 537] on div at bounding box center [475, 625] width 753 height 3
click at [222, 537] on div at bounding box center [478, 625] width 747 height 3
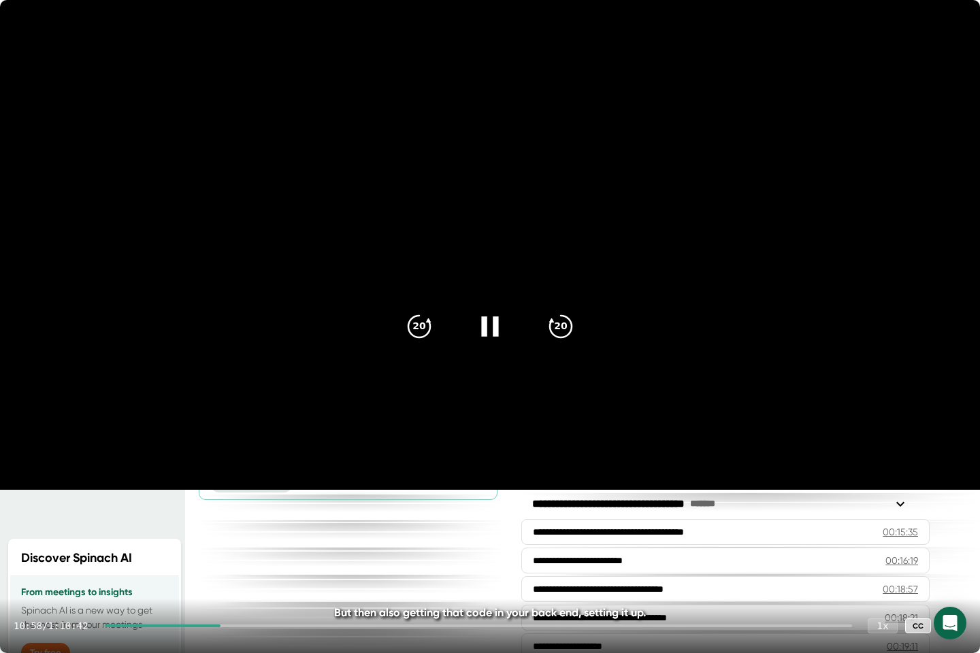
click at [877, 537] on div "1 x" at bounding box center [882, 626] width 30 height 16
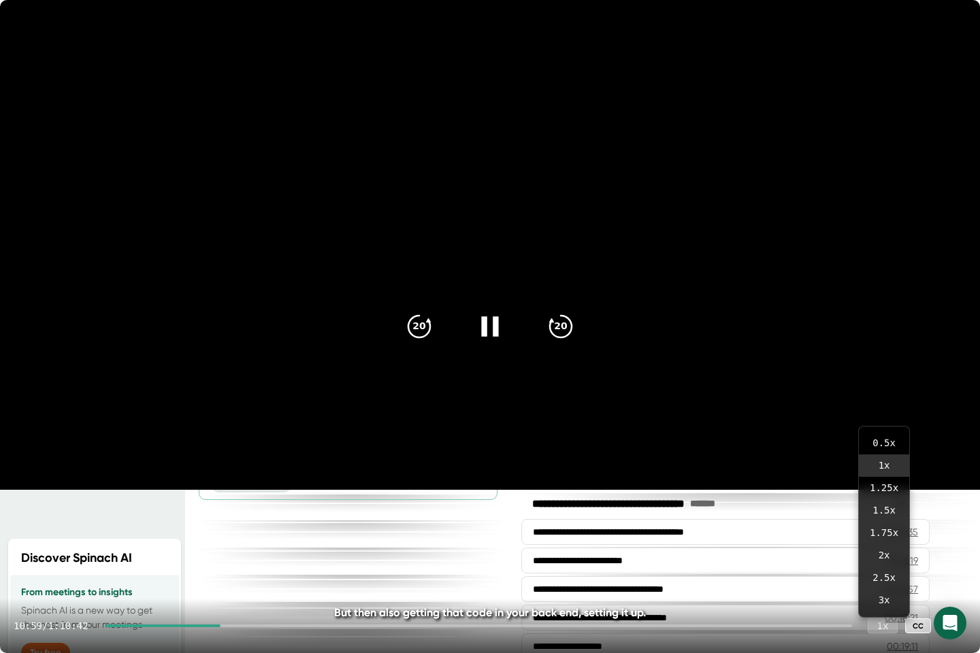
click at [877, 537] on div "1 x" at bounding box center [882, 626] width 30 height 16
click at [888, 537] on div "1 x" at bounding box center [882, 626] width 30 height 16
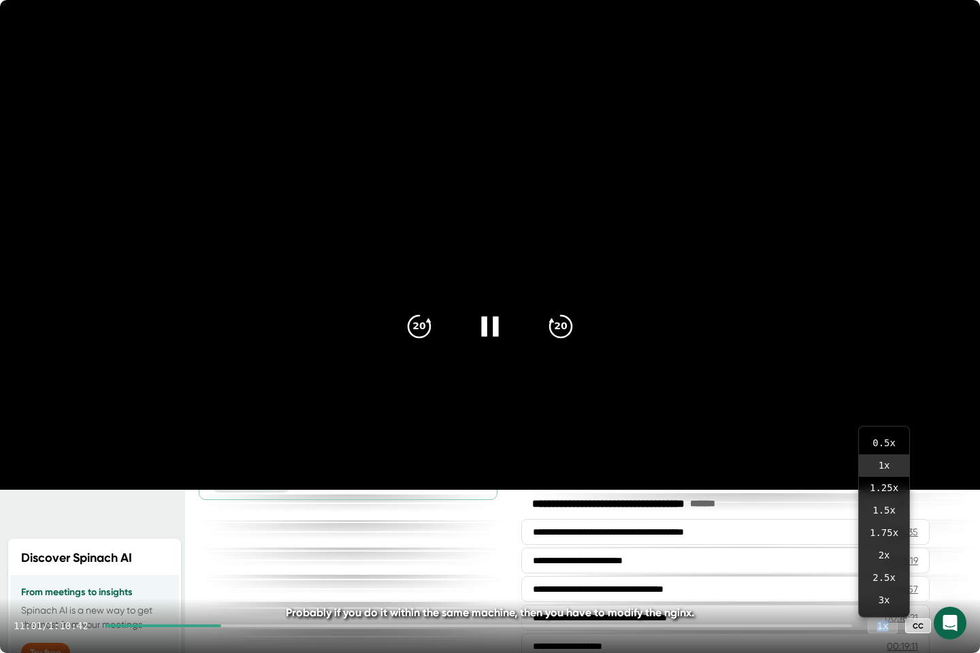
click at [888, 537] on div "1 x" at bounding box center [882, 626] width 30 height 16
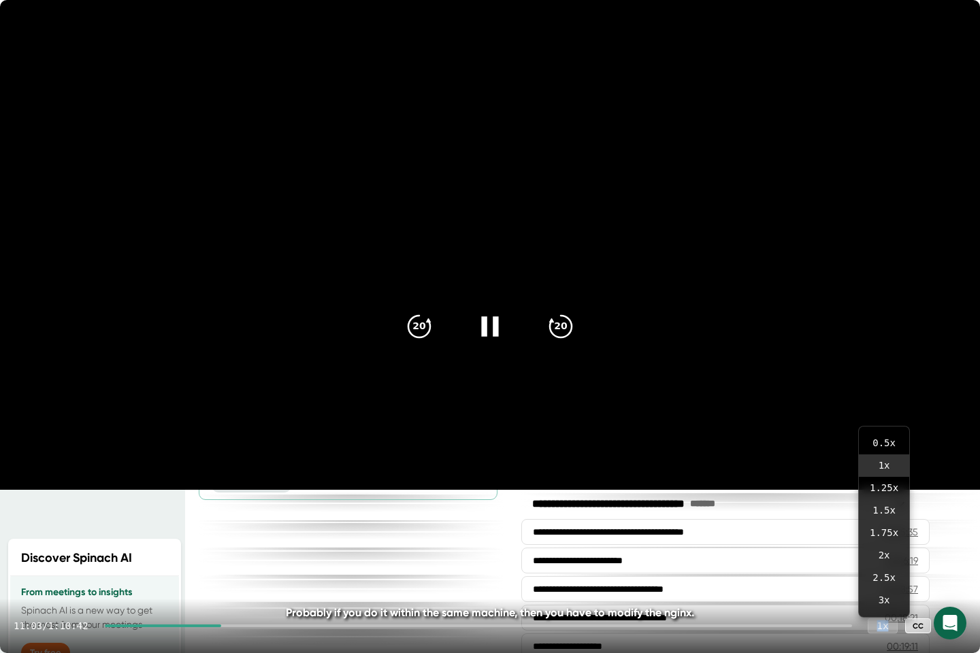
click at [882, 537] on div "1 x" at bounding box center [882, 626] width 30 height 16
click at [705, 423] on video at bounding box center [490, 245] width 980 height 490
